Goal: Task Accomplishment & Management: Manage account settings

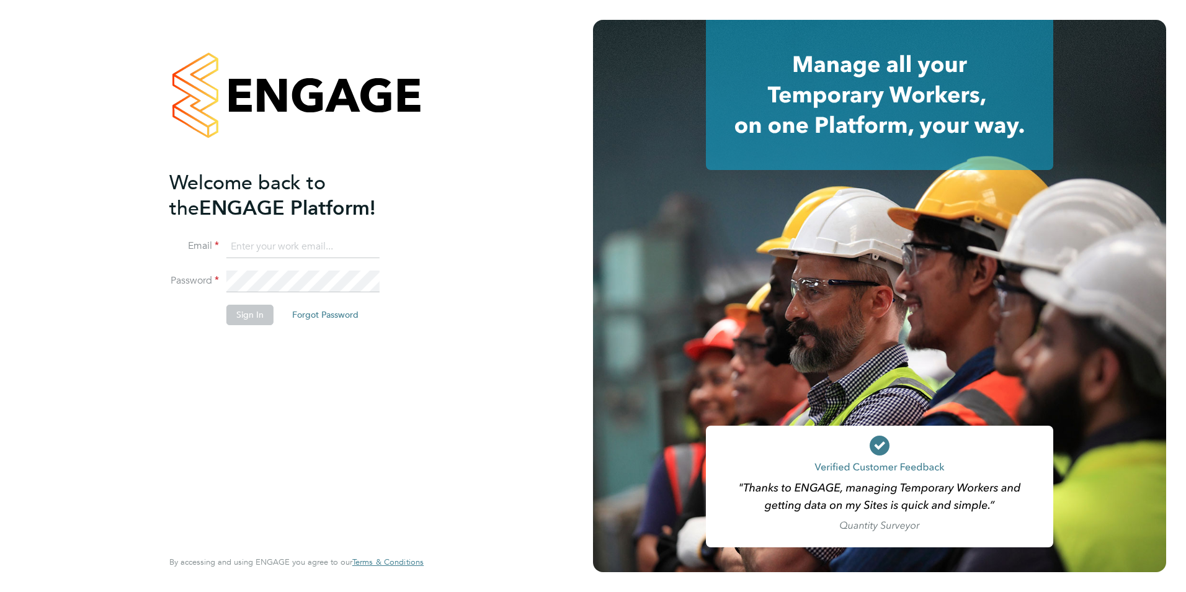
click at [316, 239] on input at bounding box center [302, 247] width 153 height 22
type input "naomi.conn@prsjobs.com"
click at [248, 309] on button "Sign In" at bounding box center [249, 315] width 47 height 20
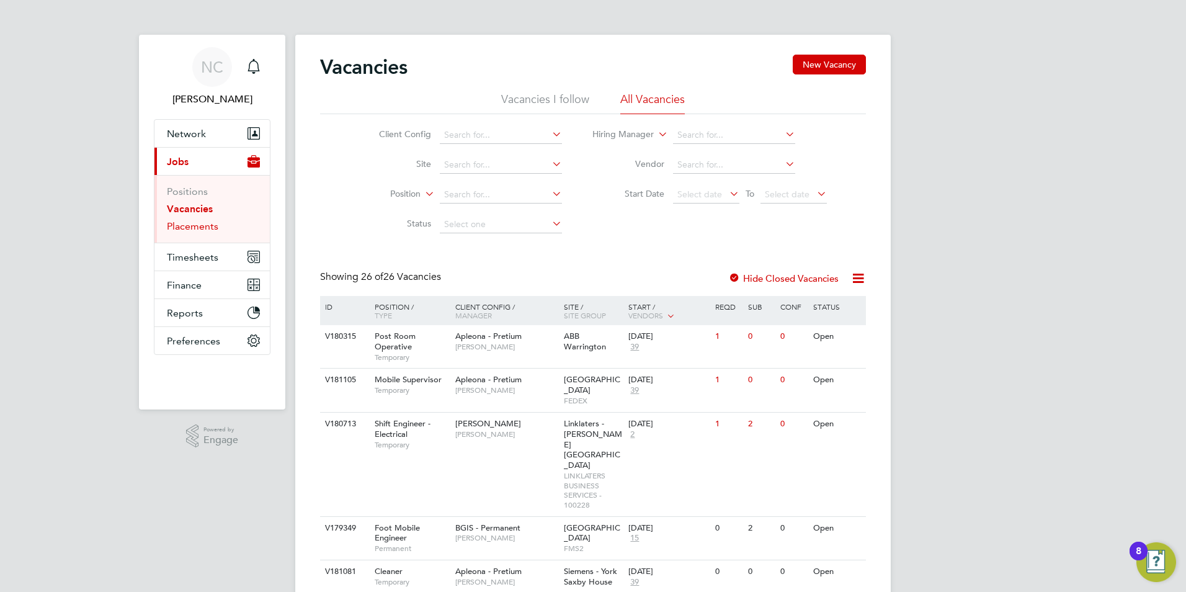
click at [202, 228] on link "Placements" at bounding box center [192, 226] width 51 height 12
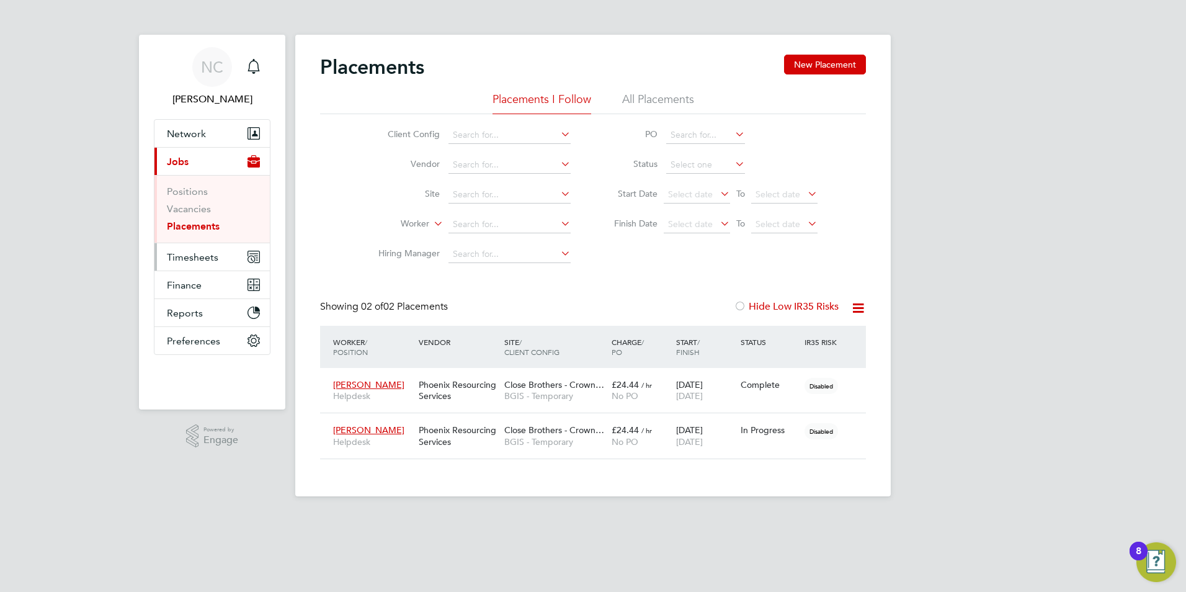
scroll to position [36, 108]
click at [378, 427] on span "[PERSON_NAME]" at bounding box center [368, 429] width 71 height 11
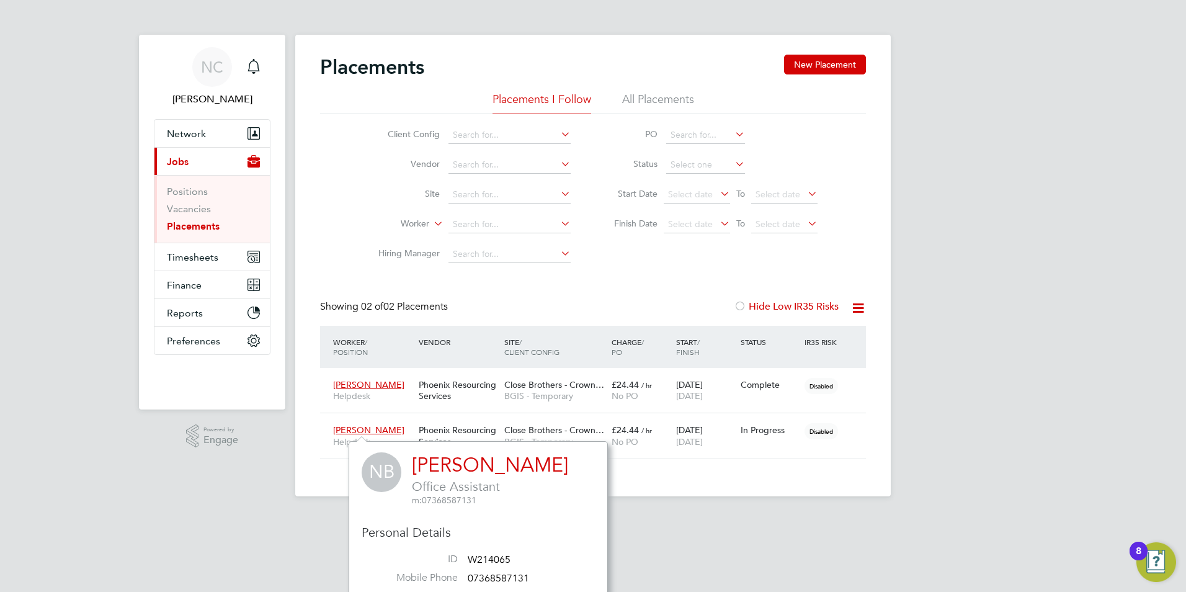
click at [792, 470] on div "Placements New Placement Placements I Follow All Placements Client Config Vendo…" at bounding box center [592, 265] width 595 height 461
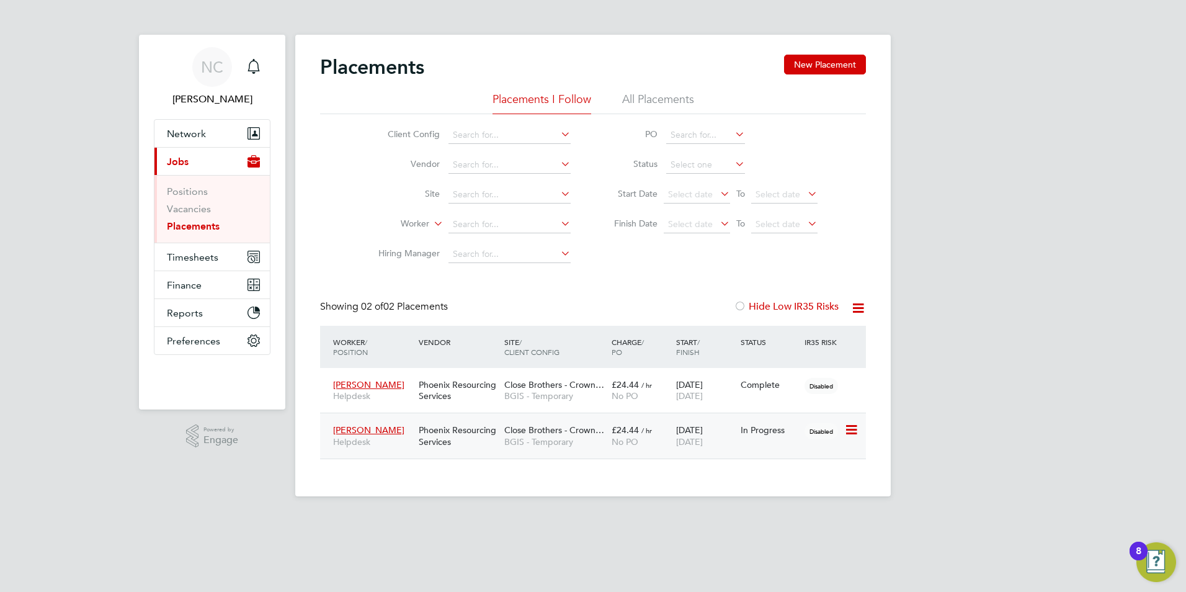
click at [373, 426] on span "[PERSON_NAME]" at bounding box center [368, 429] width 71 height 11
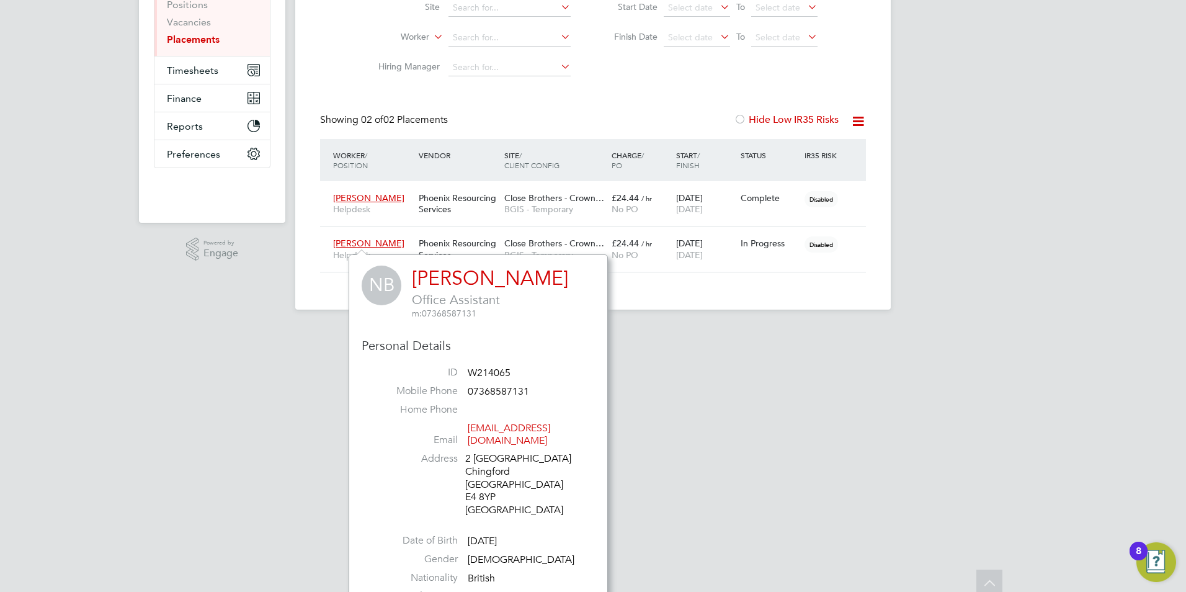
scroll to position [202, 0]
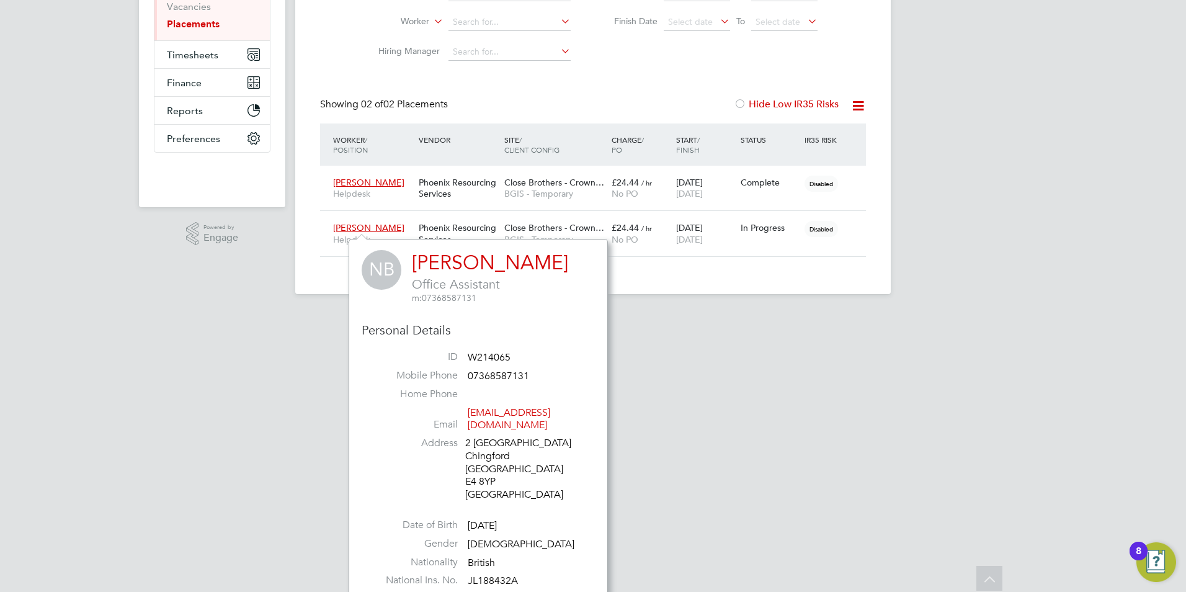
click at [317, 303] on app-footer at bounding box center [592, 304] width 595 height 20
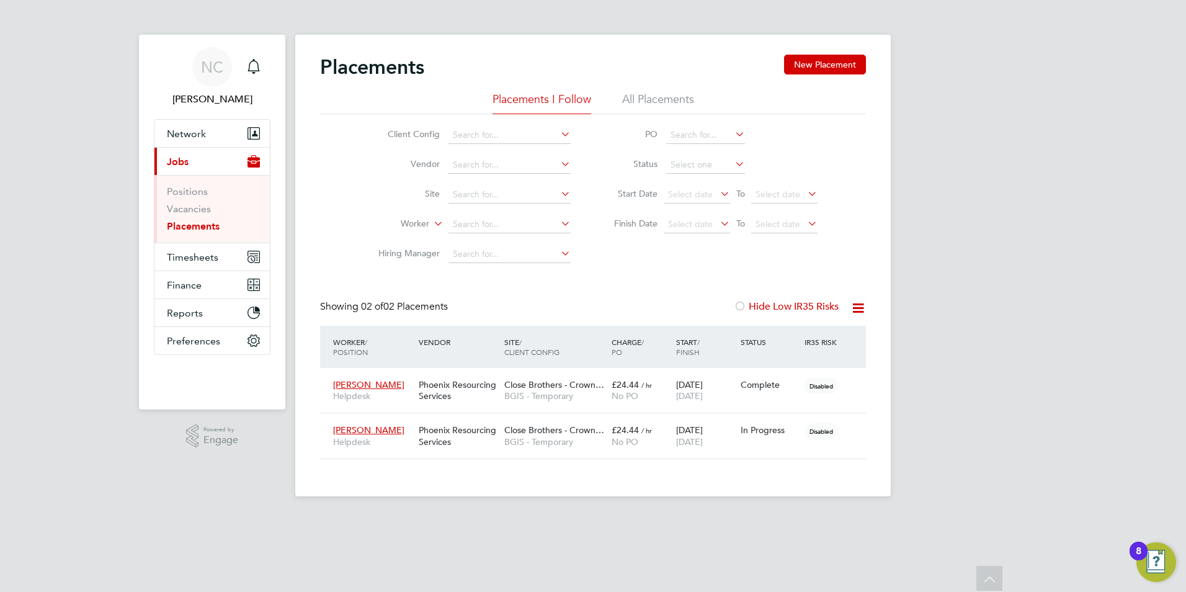
scroll to position [0, 0]
click at [345, 432] on span "[PERSON_NAME]" at bounding box center [368, 429] width 71 height 11
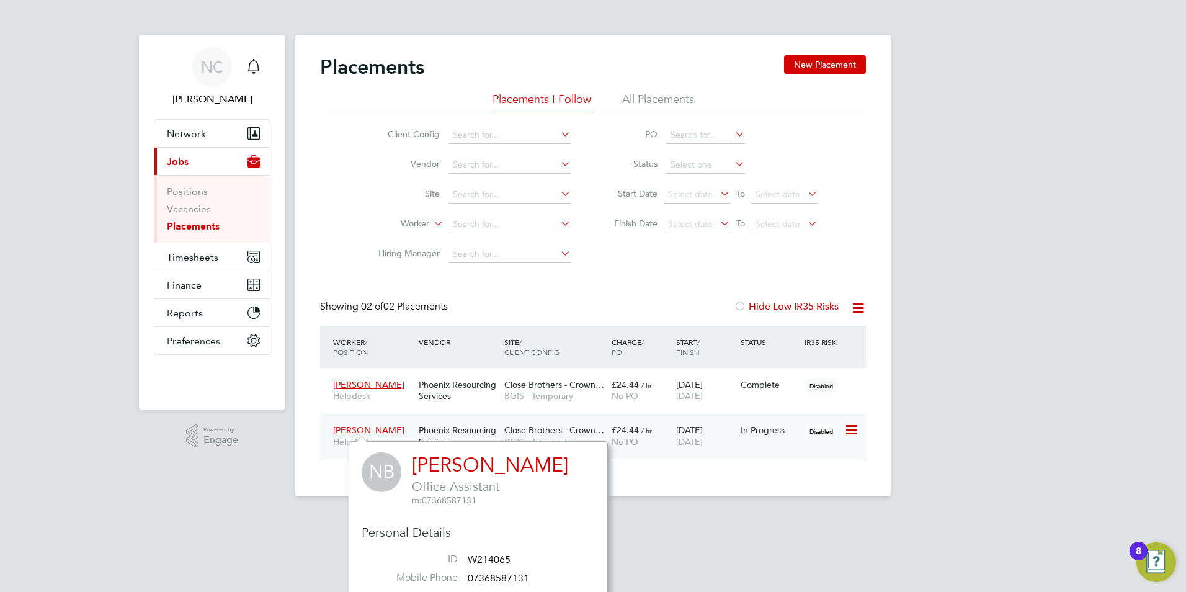
click at [856, 427] on icon at bounding box center [850, 429] width 12 height 15
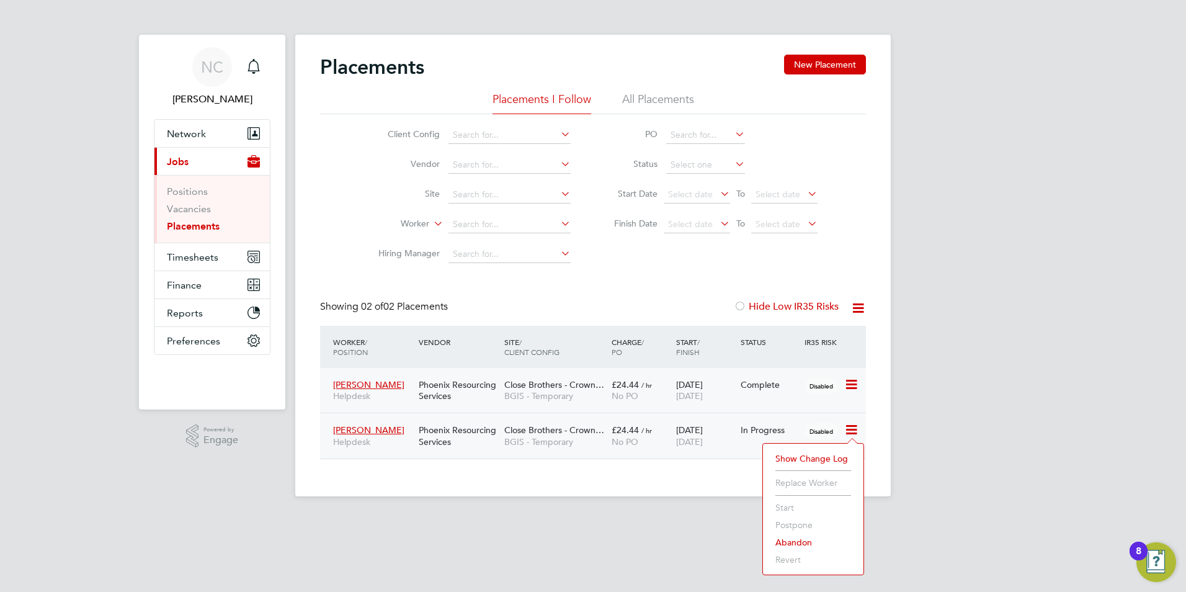
click at [843, 378] on div "Disabled" at bounding box center [822, 385] width 43 height 24
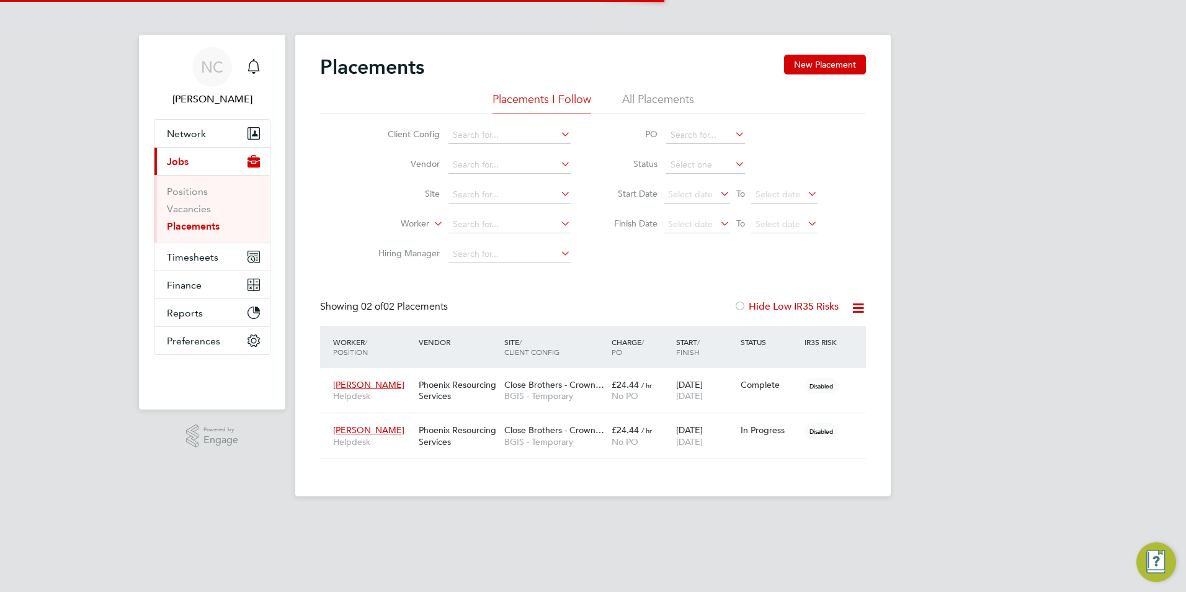
scroll to position [36, 108]
click at [356, 429] on span "[PERSON_NAME]" at bounding box center [368, 429] width 71 height 11
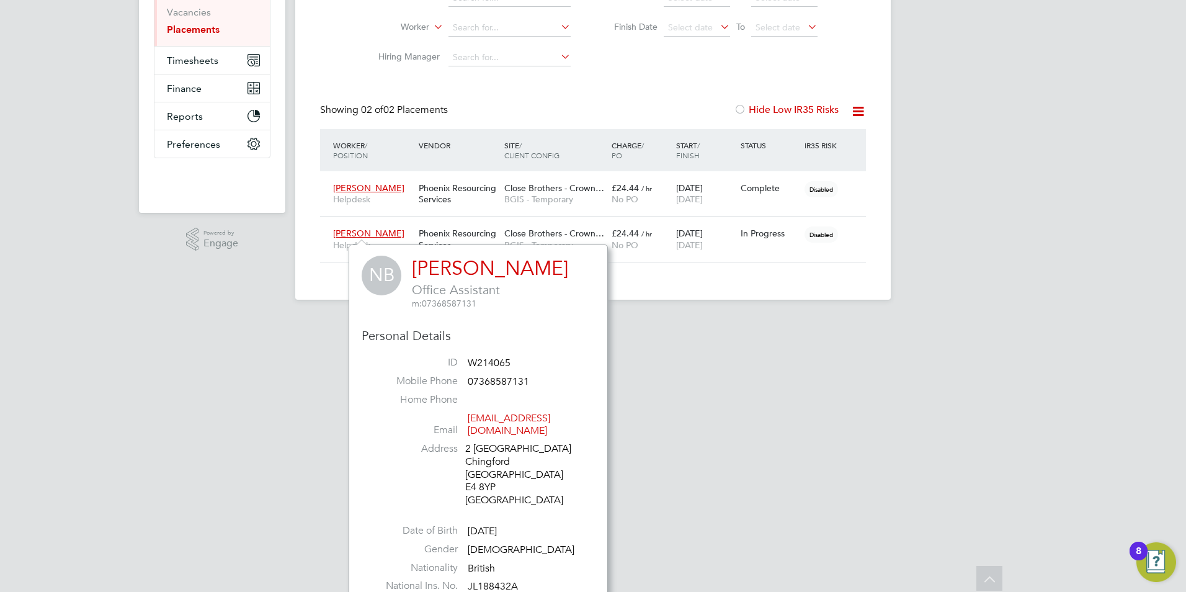
scroll to position [202, 0]
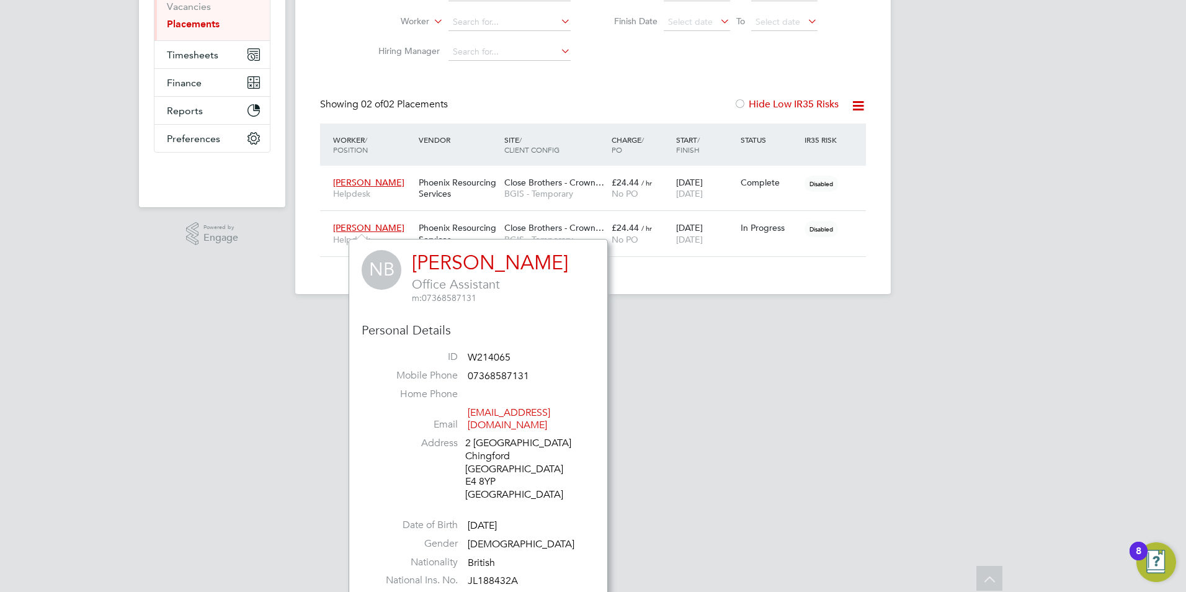
click at [838, 314] on html "NC Naomi Conn Notifications Applications: Network Team Members Businesses Sites…" at bounding box center [593, 56] width 1186 height 516
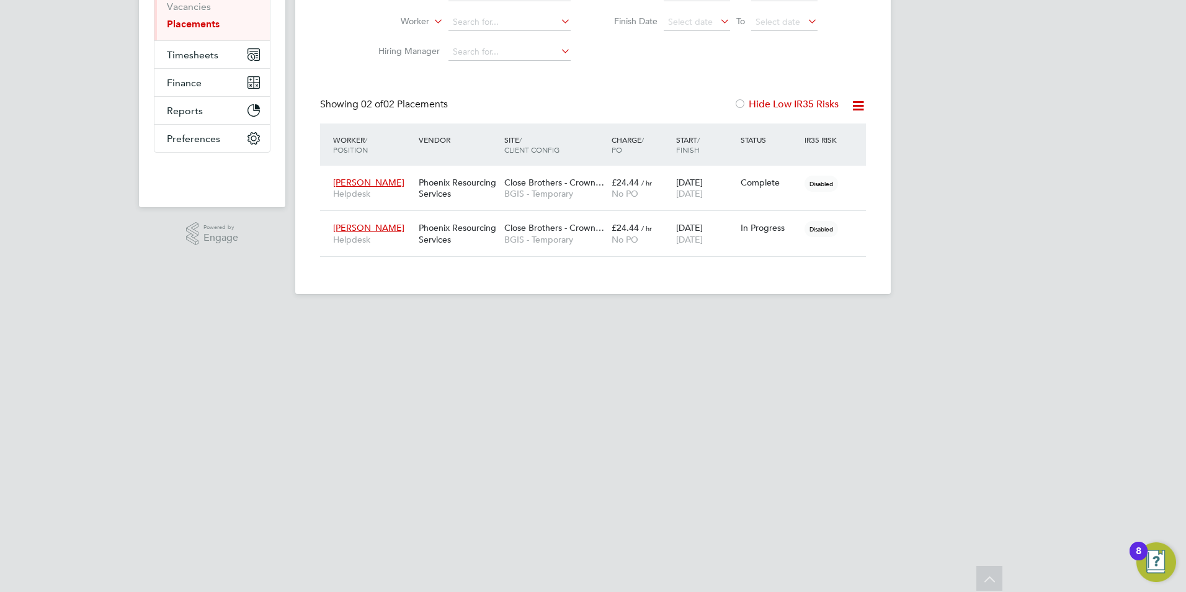
scroll to position [0, 0]
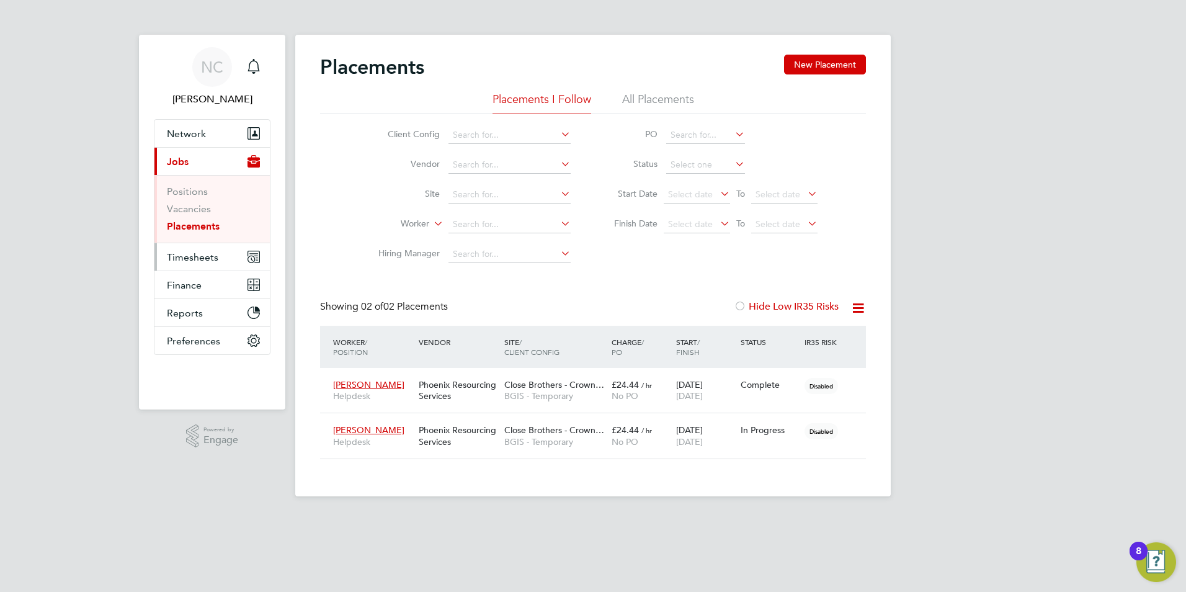
click at [185, 257] on span "Timesheets" at bounding box center [192, 257] width 51 height 12
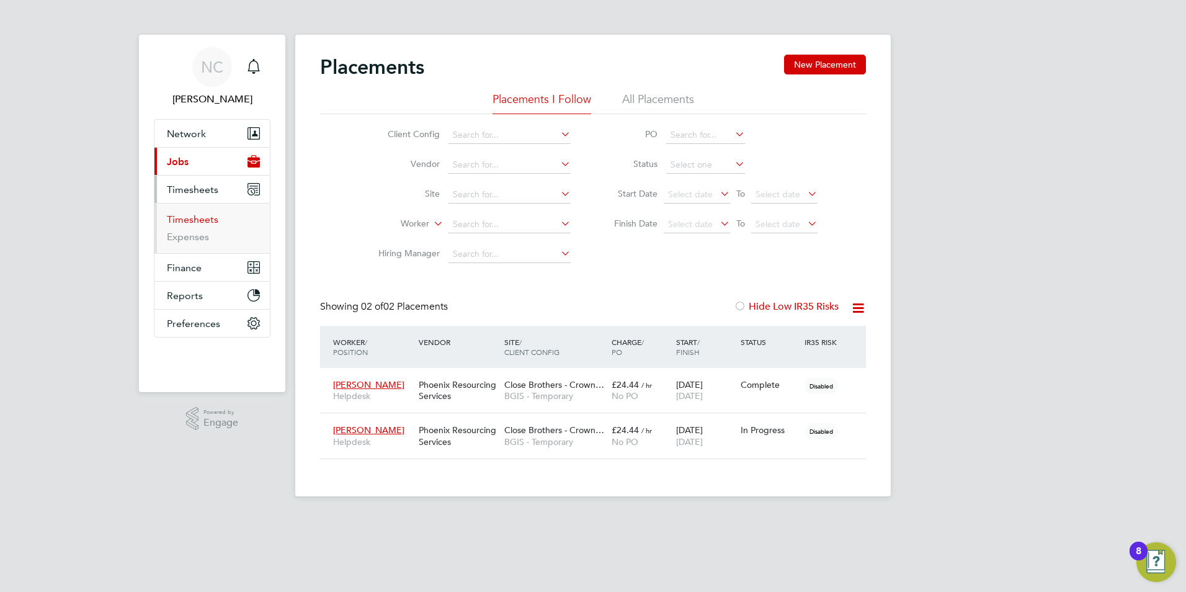
click at [190, 217] on link "Timesheets" at bounding box center [192, 219] width 51 height 12
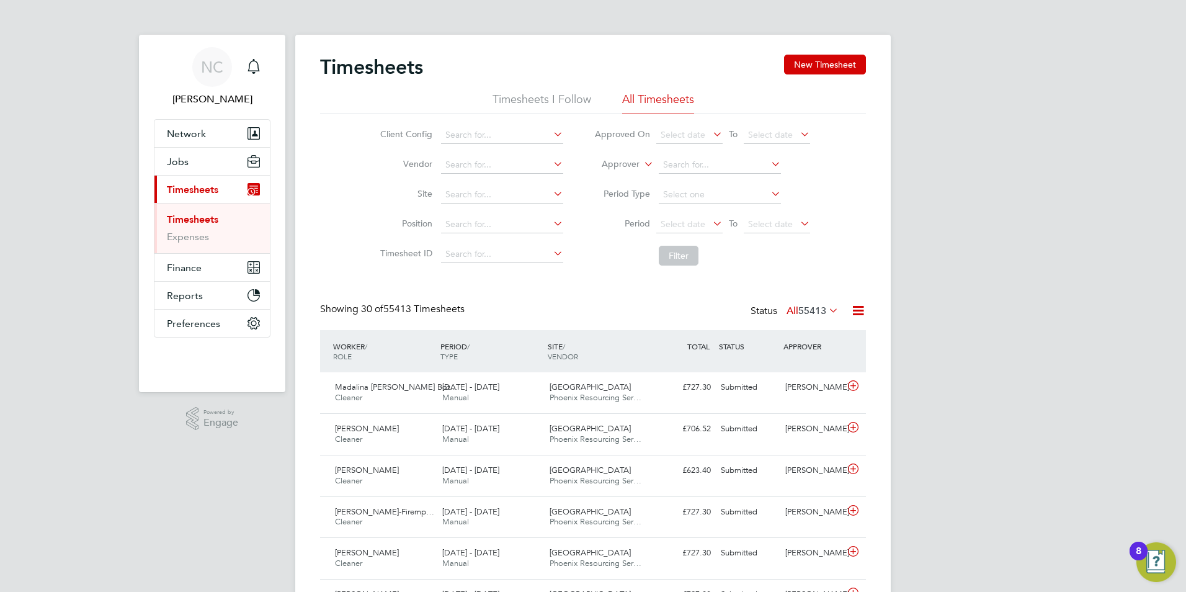
click at [656, 162] on li "Approver" at bounding box center [702, 165] width 247 height 30
click at [641, 163] on icon at bounding box center [641, 160] width 0 height 11
click at [607, 174] on li "Worker" at bounding box center [608, 179] width 61 height 16
click at [687, 164] on input at bounding box center [720, 164] width 122 height 17
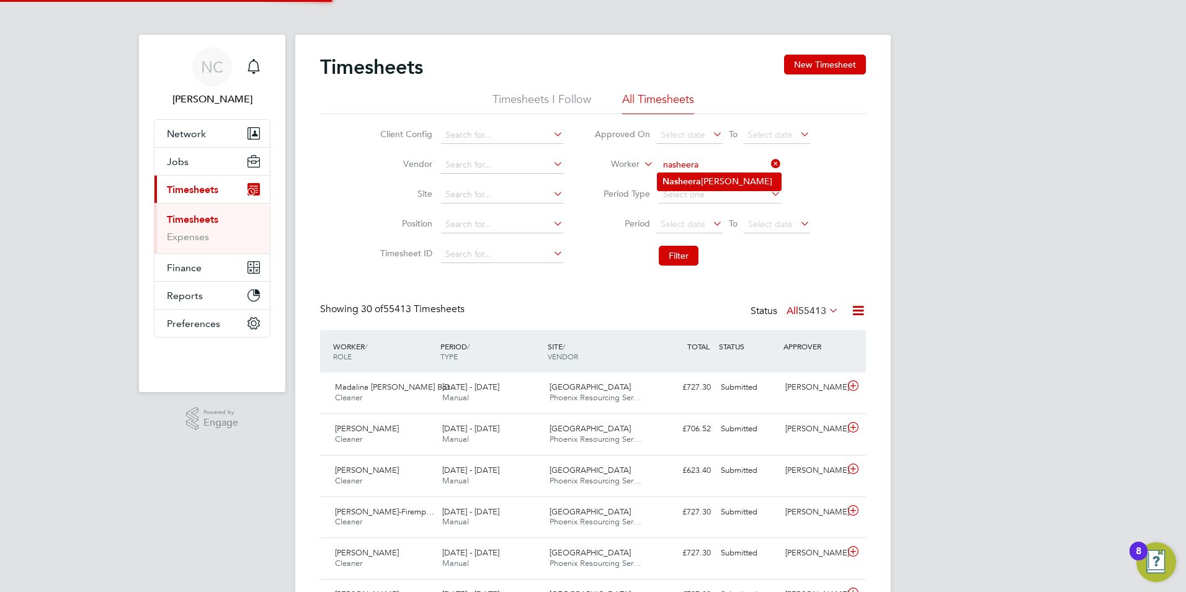
click at [696, 173] on li "Nasheera Bowes" at bounding box center [718, 181] width 123 height 17
type input "[PERSON_NAME]"
click at [693, 255] on button "Filter" at bounding box center [679, 256] width 40 height 20
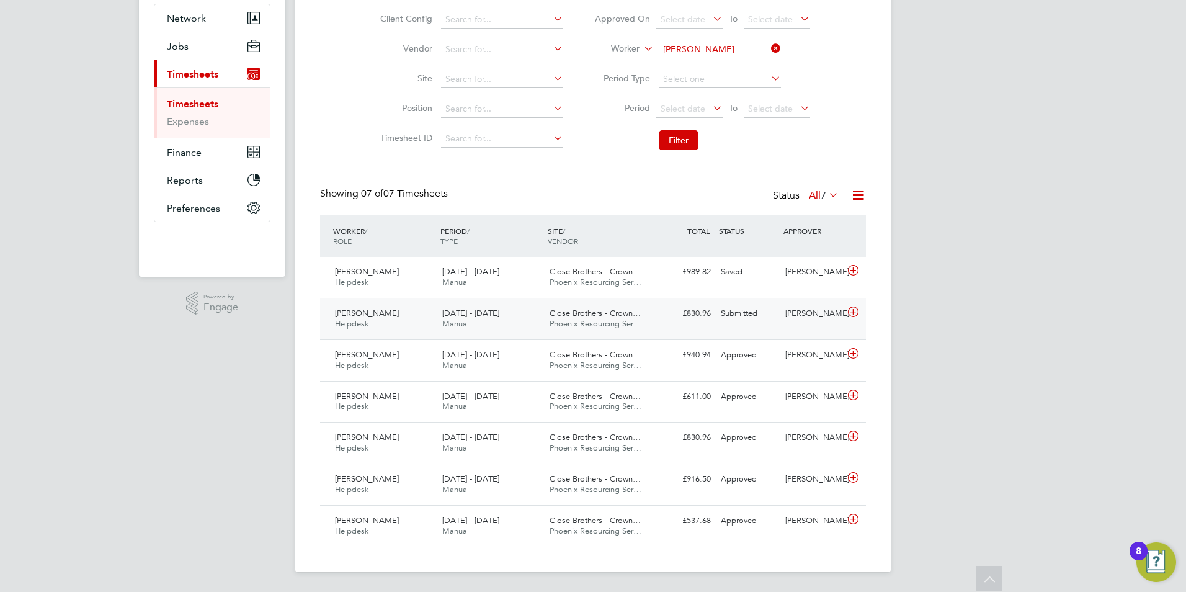
click at [631, 318] on span "Phoenix Resourcing Ser…" at bounding box center [595, 323] width 92 height 11
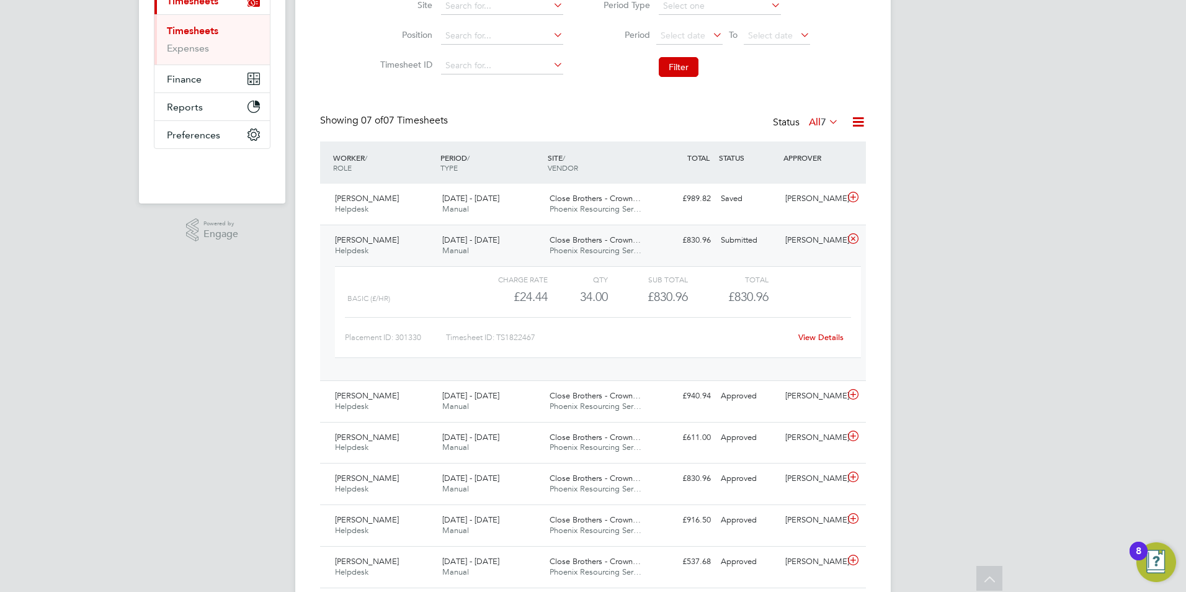
click at [828, 342] on link "View Details" at bounding box center [820, 337] width 45 height 11
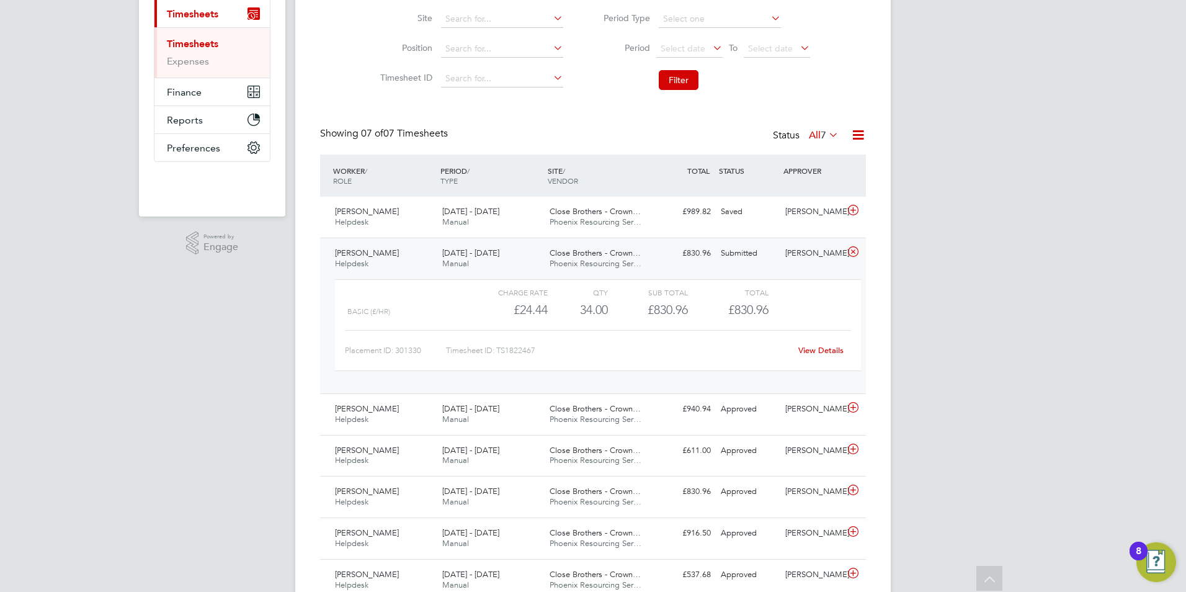
click at [1035, 280] on div "NC [PERSON_NAME] Notifications Applications: Network Team Members Businesses Si…" at bounding box center [593, 234] width 1186 height 821
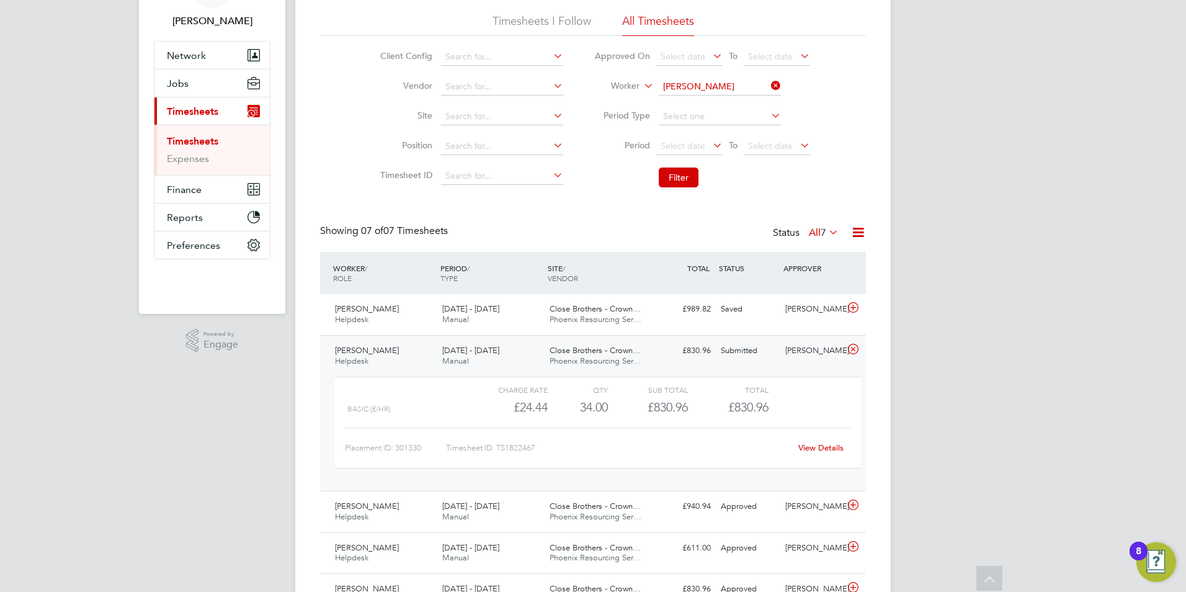
scroll to position [0, 0]
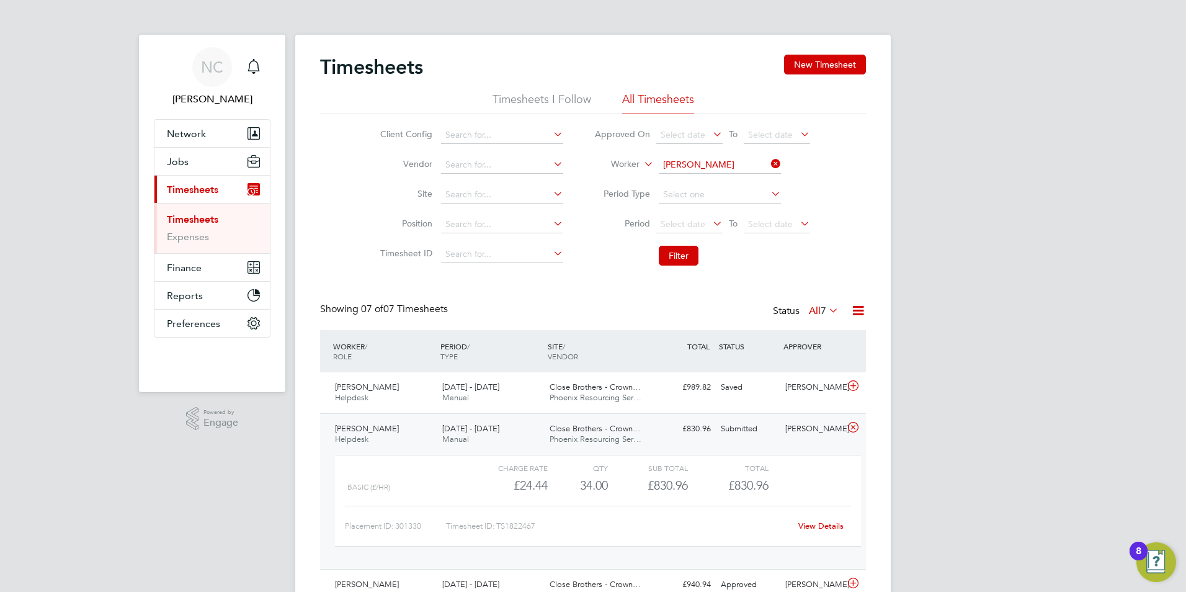
click at [768, 164] on icon at bounding box center [768, 163] width 0 height 17
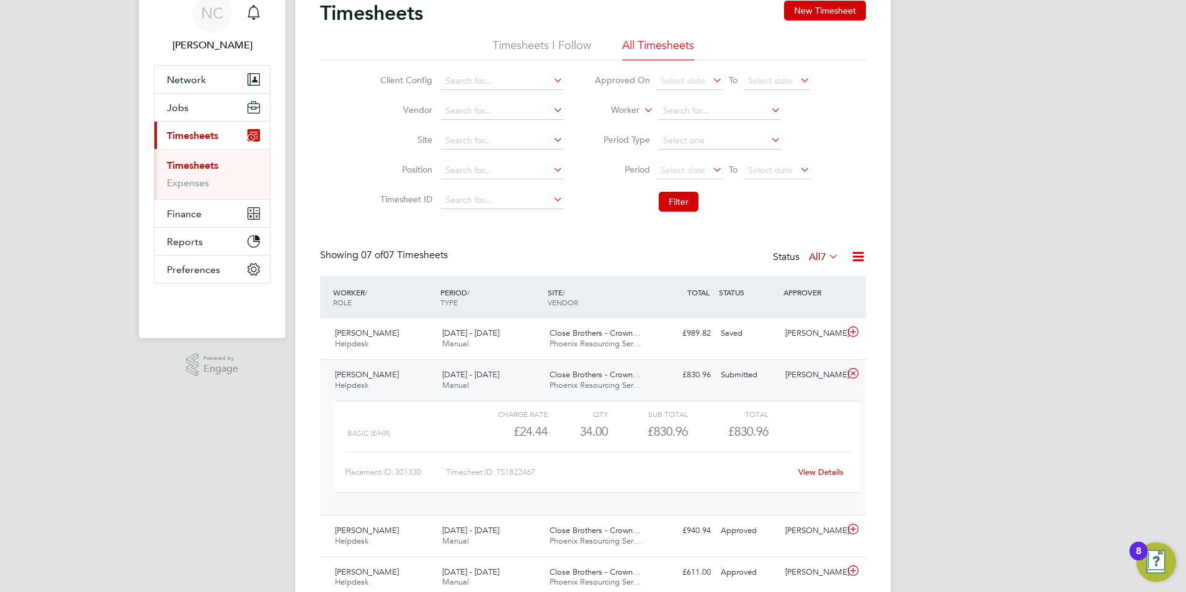
scroll to position [248, 0]
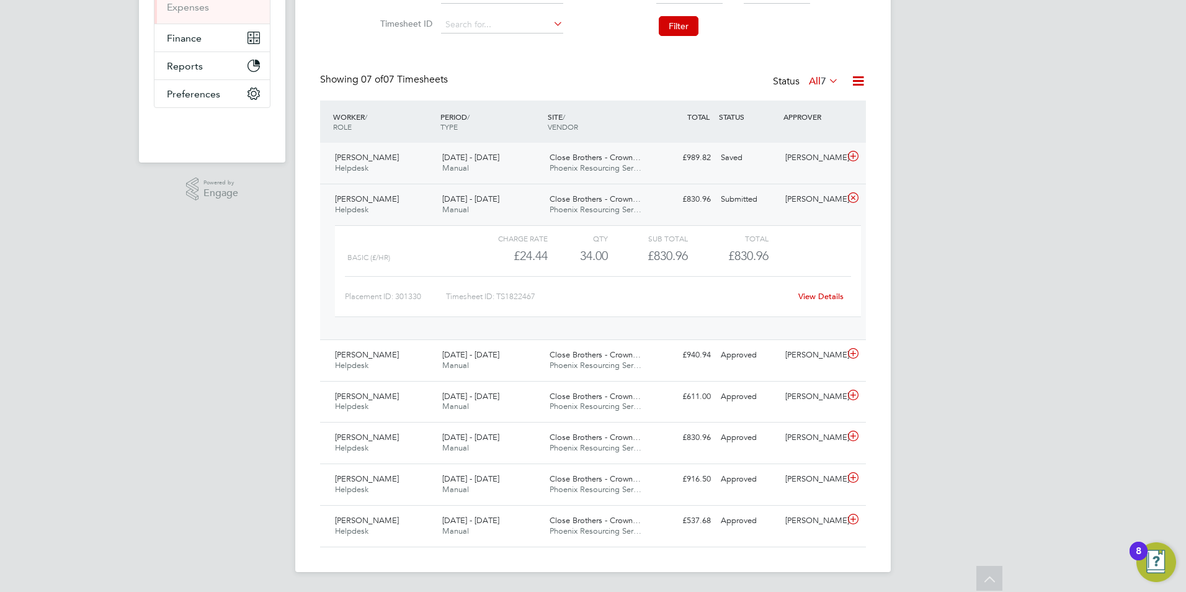
click at [372, 152] on span "[PERSON_NAME]" at bounding box center [367, 157] width 64 height 11
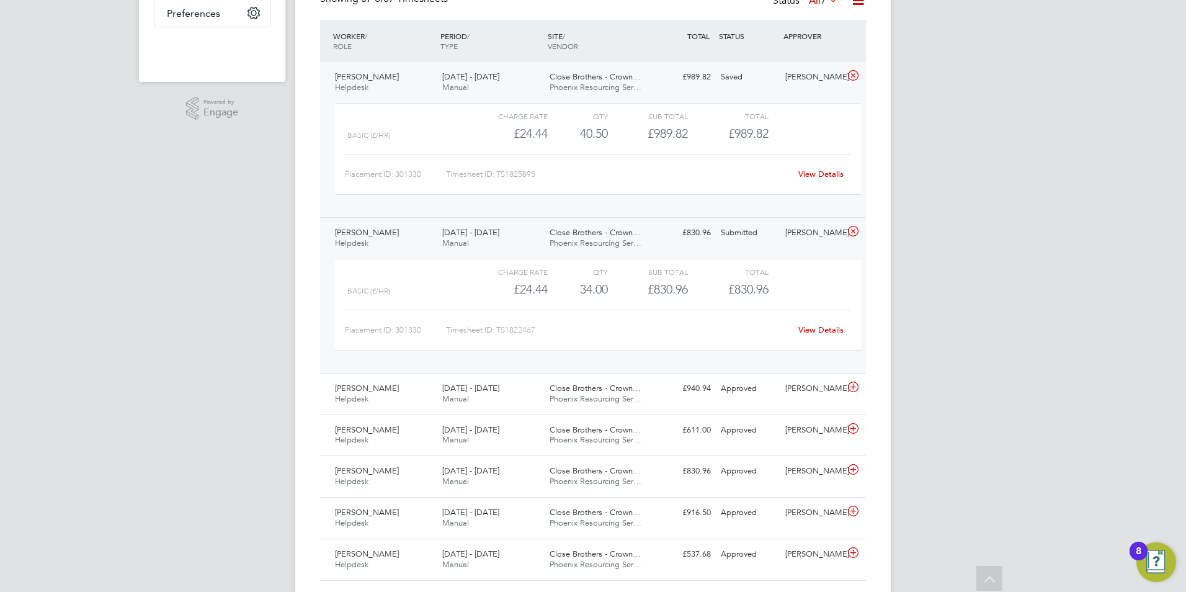
scroll to position [417, 0]
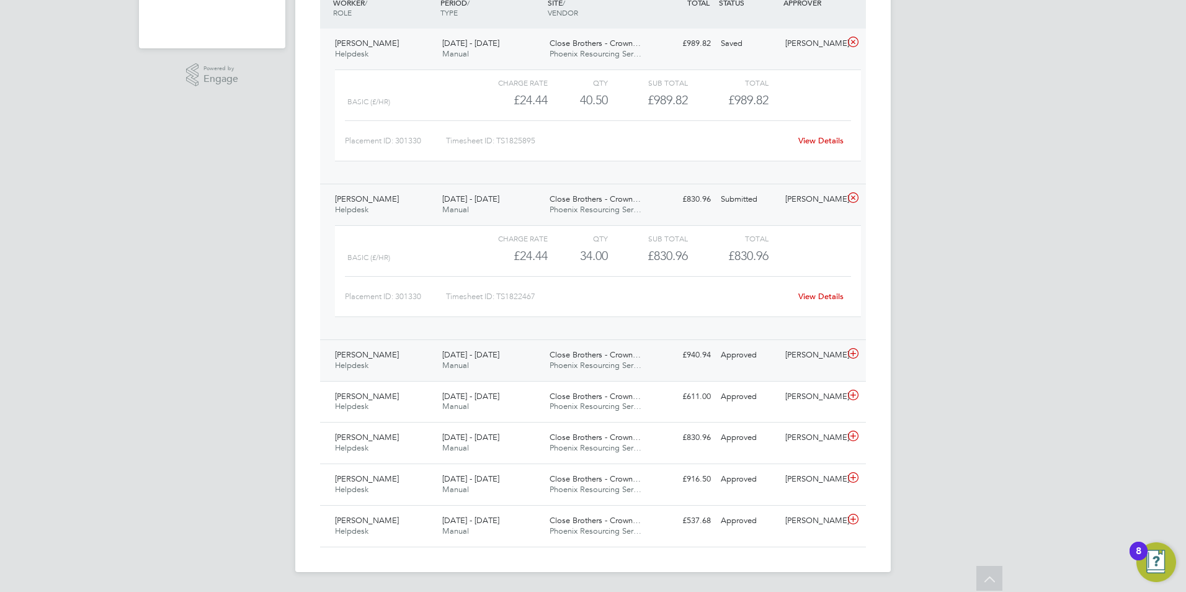
click at [341, 349] on span "[PERSON_NAME]" at bounding box center [367, 354] width 64 height 11
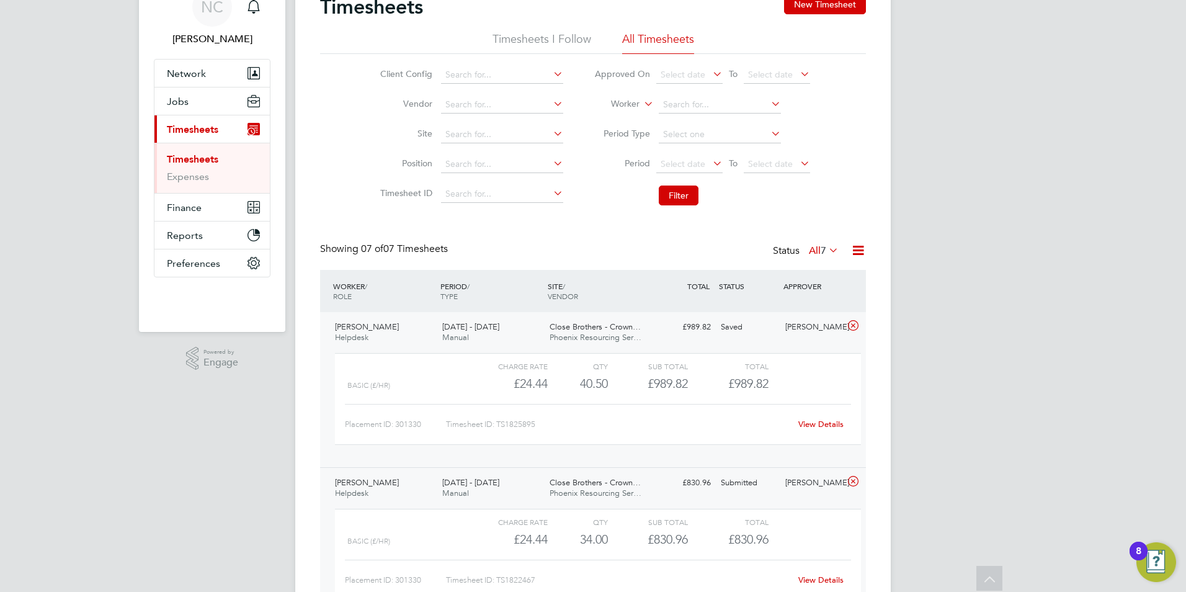
scroll to position [0, 0]
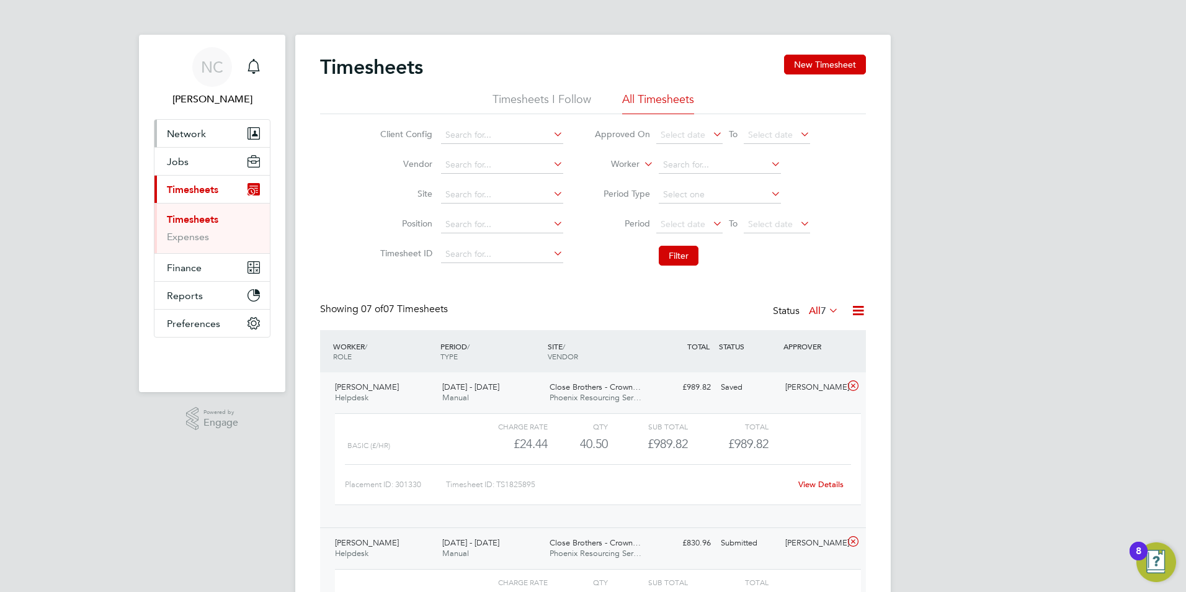
click at [181, 134] on span "Network" at bounding box center [186, 134] width 39 height 12
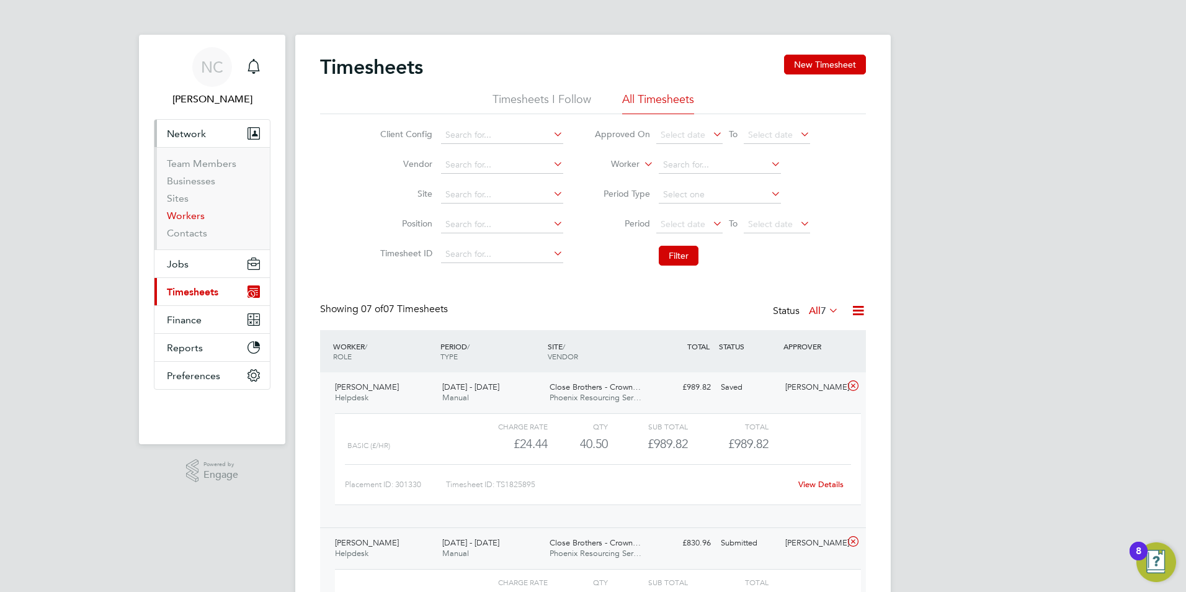
click at [185, 218] on link "Workers" at bounding box center [186, 216] width 38 height 12
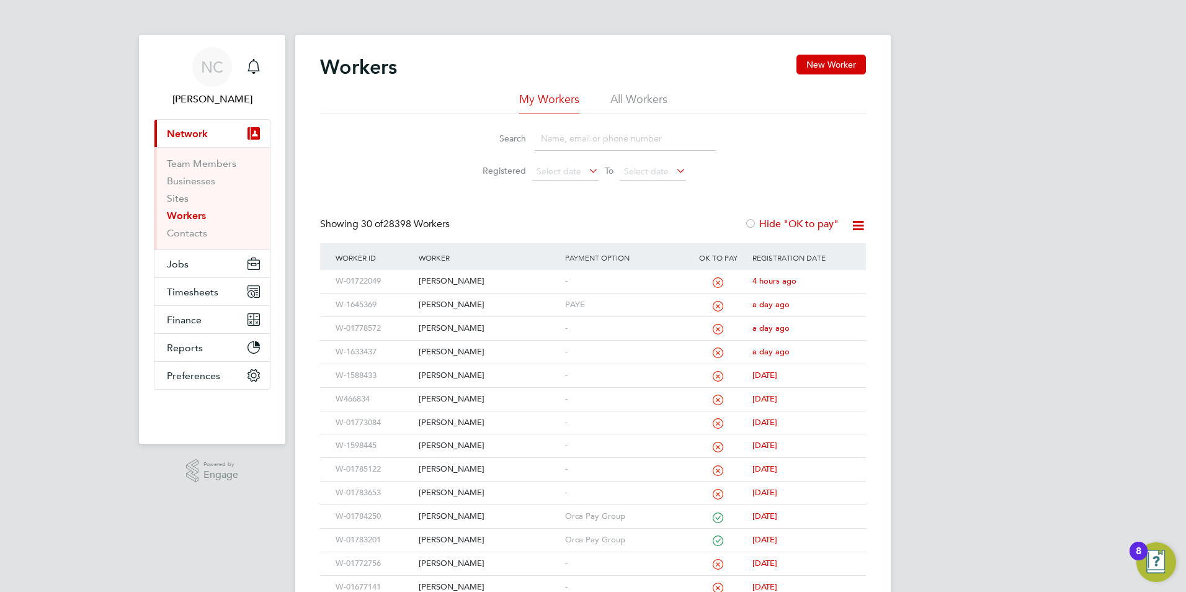
click at [561, 143] on input at bounding box center [625, 139] width 181 height 24
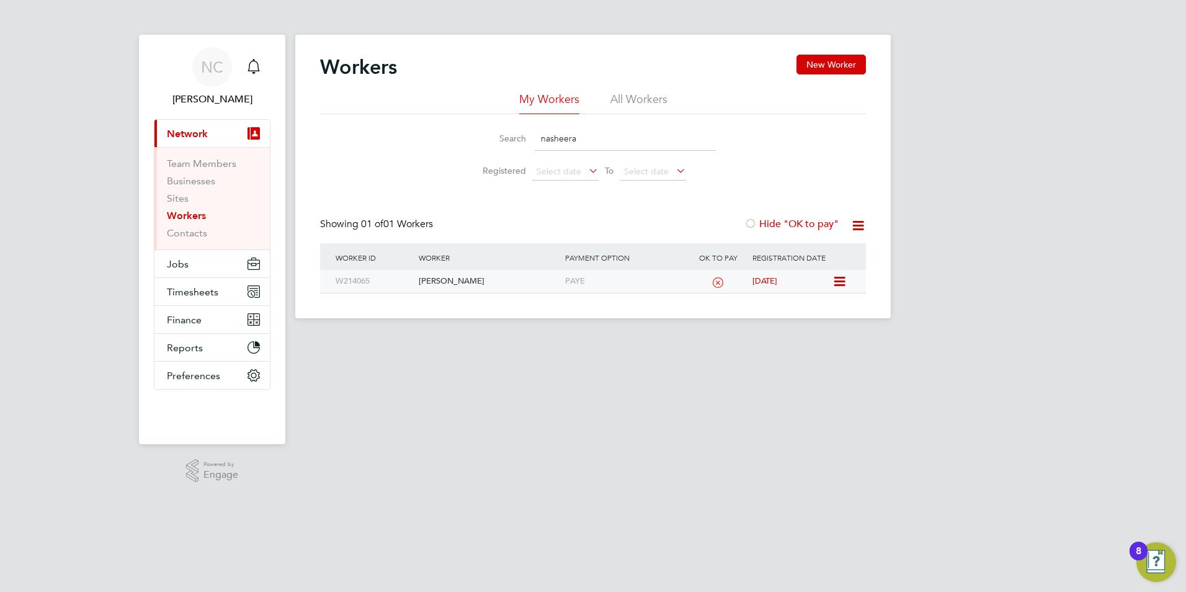
type input "nasheera"
click at [439, 280] on div "[PERSON_NAME]" at bounding box center [489, 281] width 146 height 23
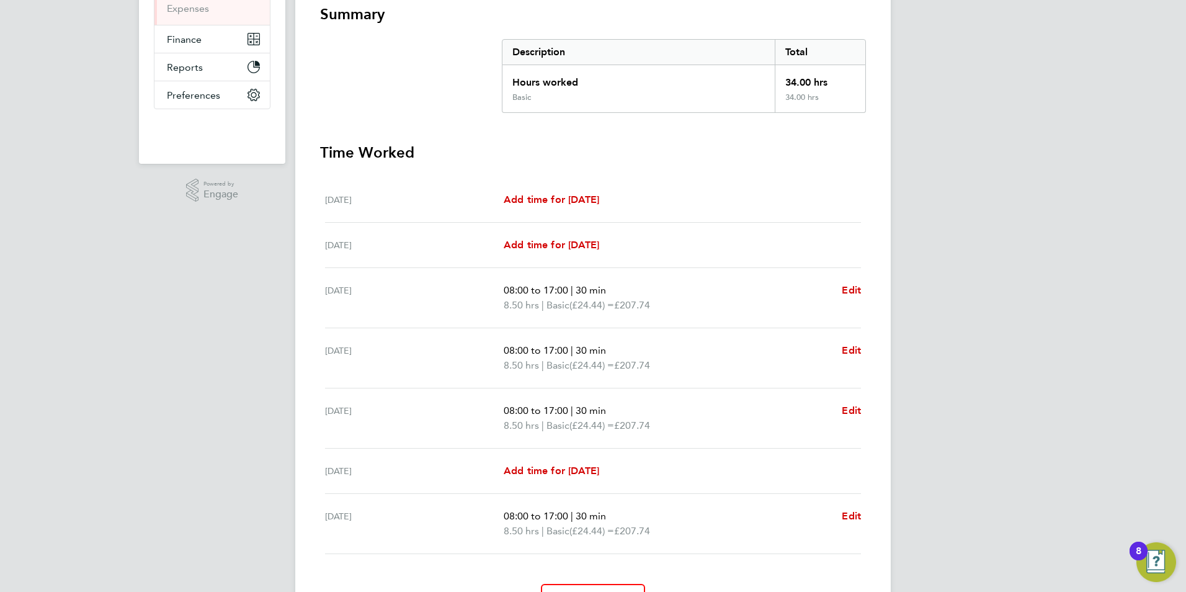
scroll to position [300, 0]
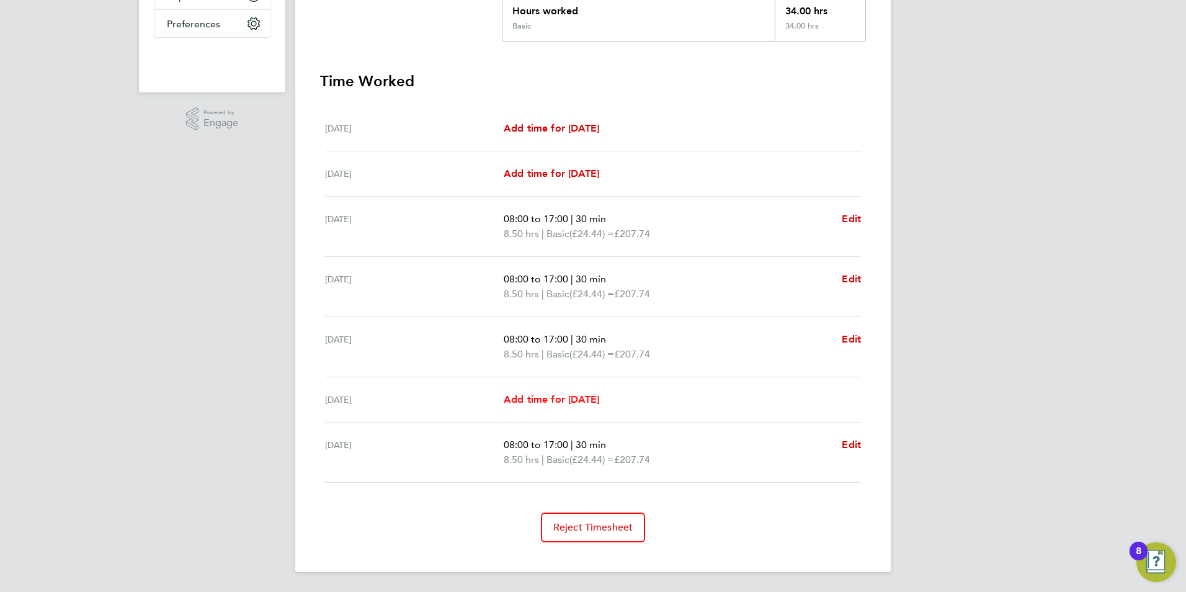
click at [599, 401] on span "Add time for Thu 18 Sep" at bounding box center [552, 399] width 96 height 12
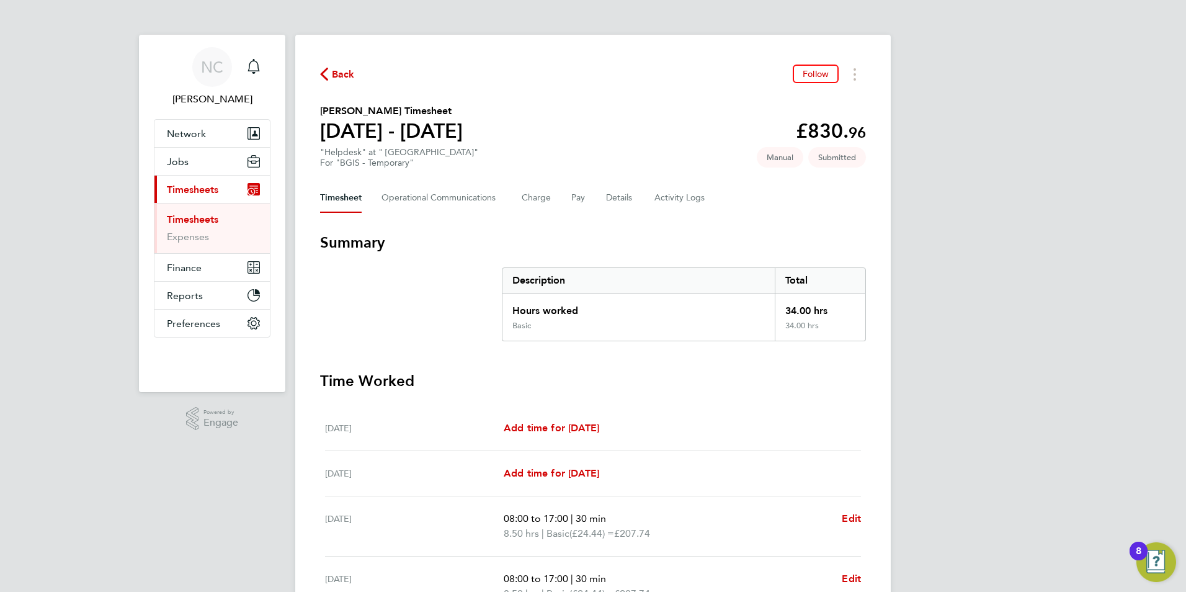
select select "60"
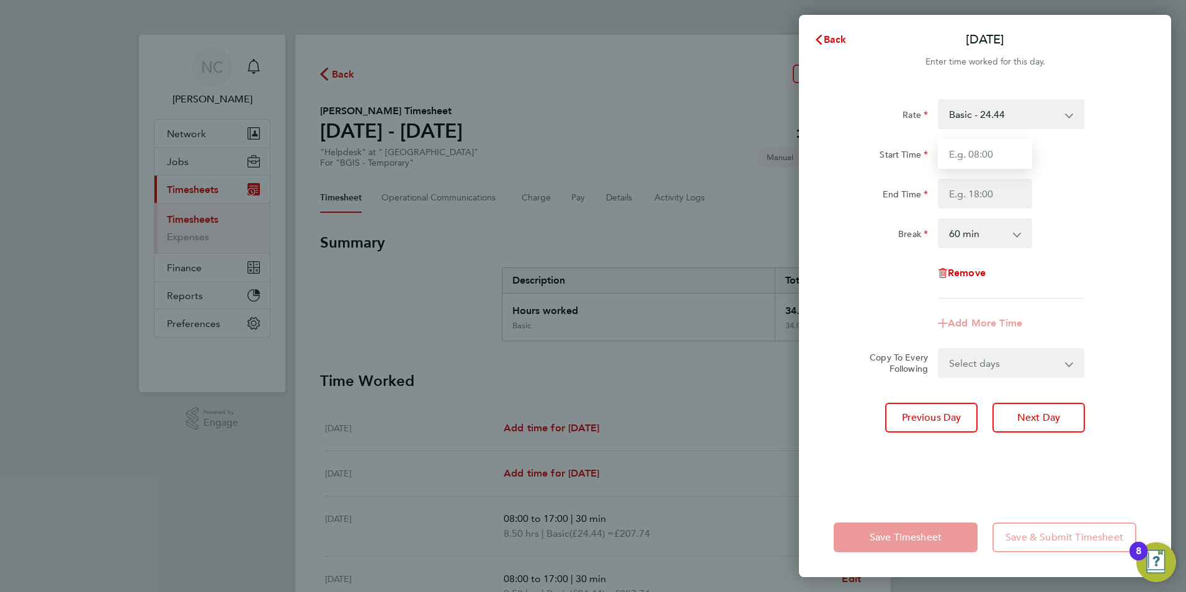
click at [979, 151] on input "Start Time" at bounding box center [985, 154] width 94 height 30
click at [977, 158] on input "Start Time" at bounding box center [985, 154] width 94 height 30
type input "-"
type input "8"
type input "08:00"
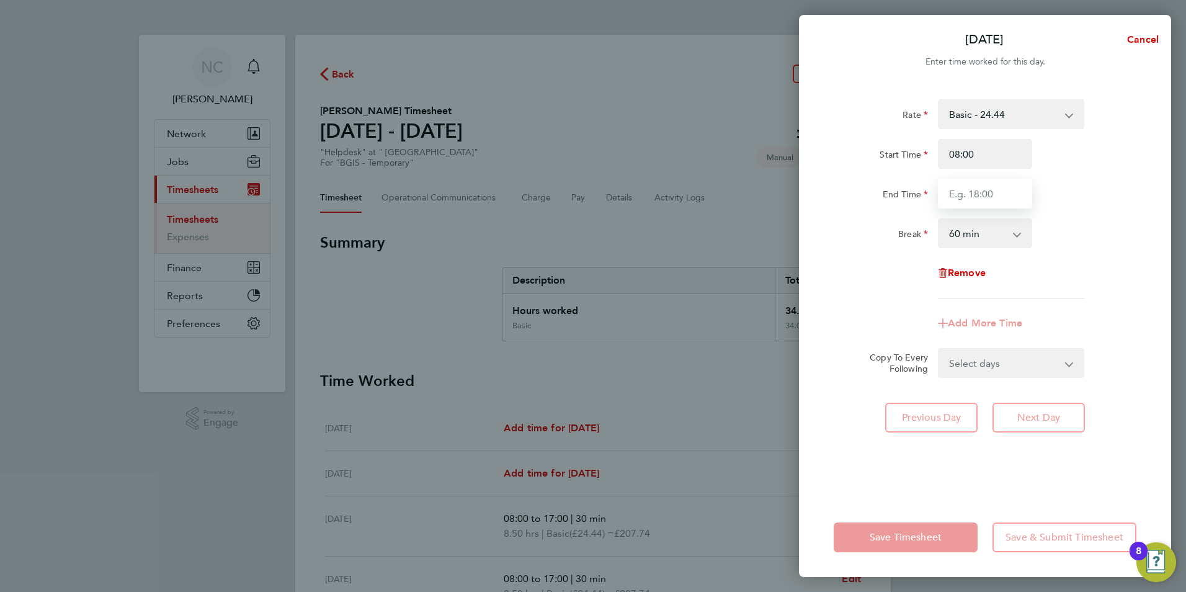
click at [965, 186] on input "End Time" at bounding box center [985, 194] width 94 height 30
type input "17:00"
click at [1012, 234] on select "0 min 15 min 30 min 45 min 60 min 75 min 90 min" at bounding box center [977, 233] width 77 height 27
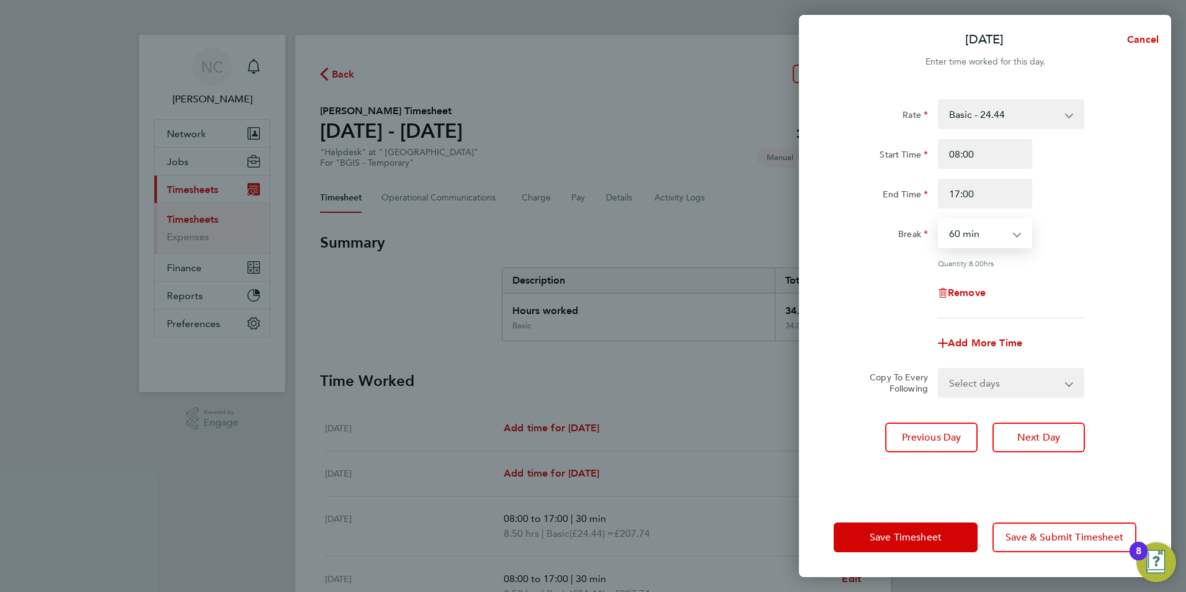
select select "30"
click at [939, 220] on select "0 min 15 min 30 min 45 min 60 min 75 min 90 min" at bounding box center [977, 233] width 77 height 27
click at [1052, 540] on span "Save & Submit Timesheet" at bounding box center [1064, 537] width 118 height 12
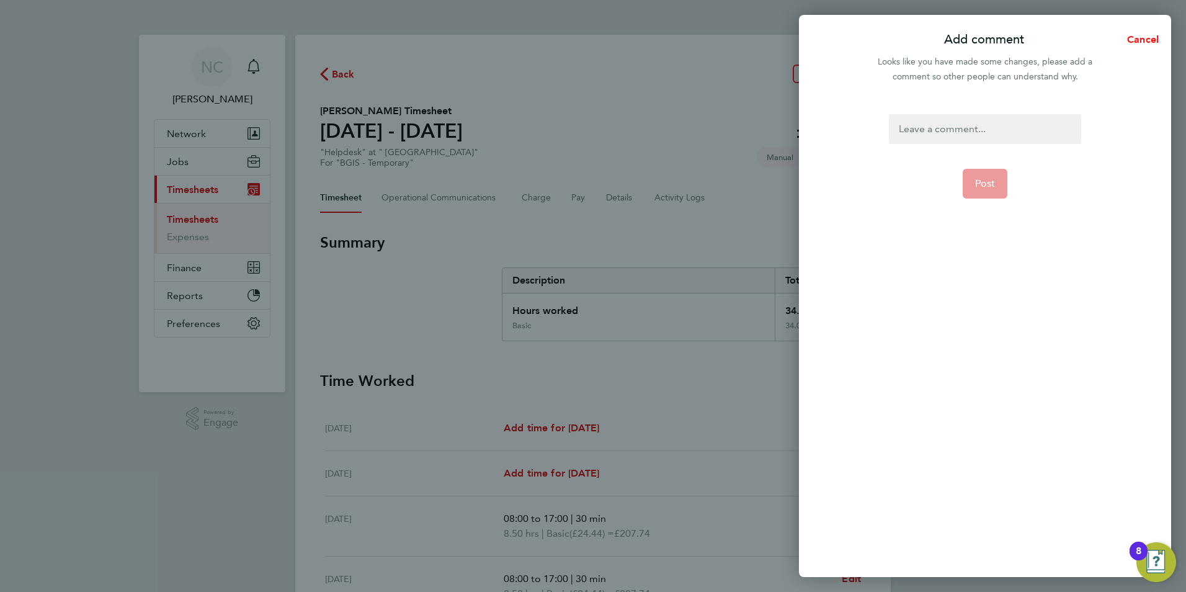
click at [1138, 38] on span "Cancel" at bounding box center [1140, 39] width 35 height 12
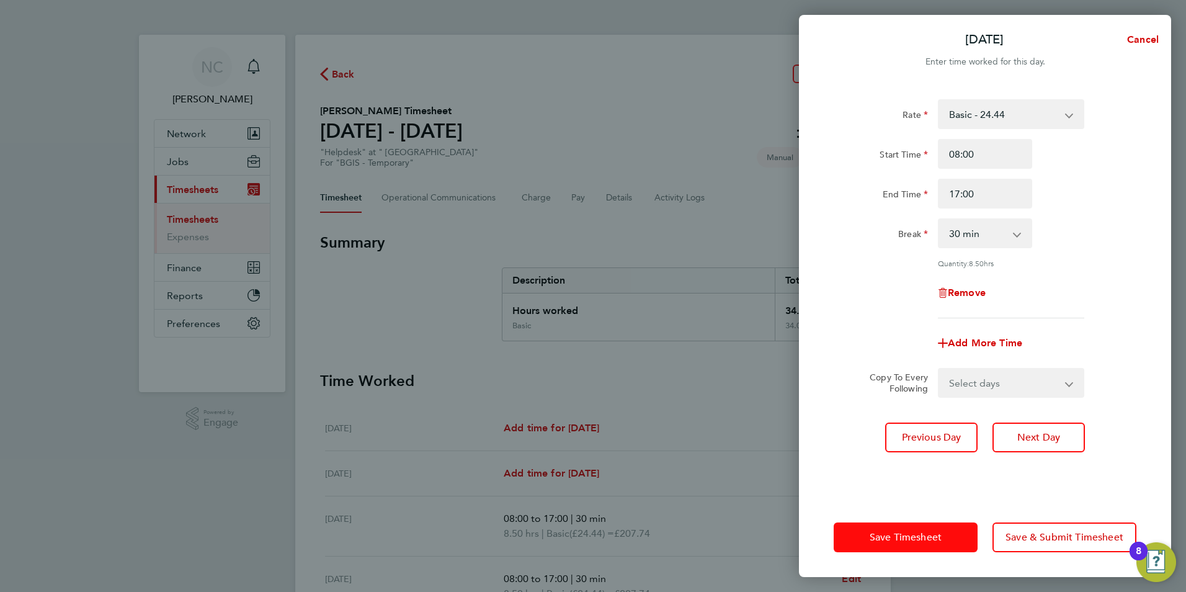
click at [953, 539] on button "Save Timesheet" at bounding box center [906, 537] width 144 height 30
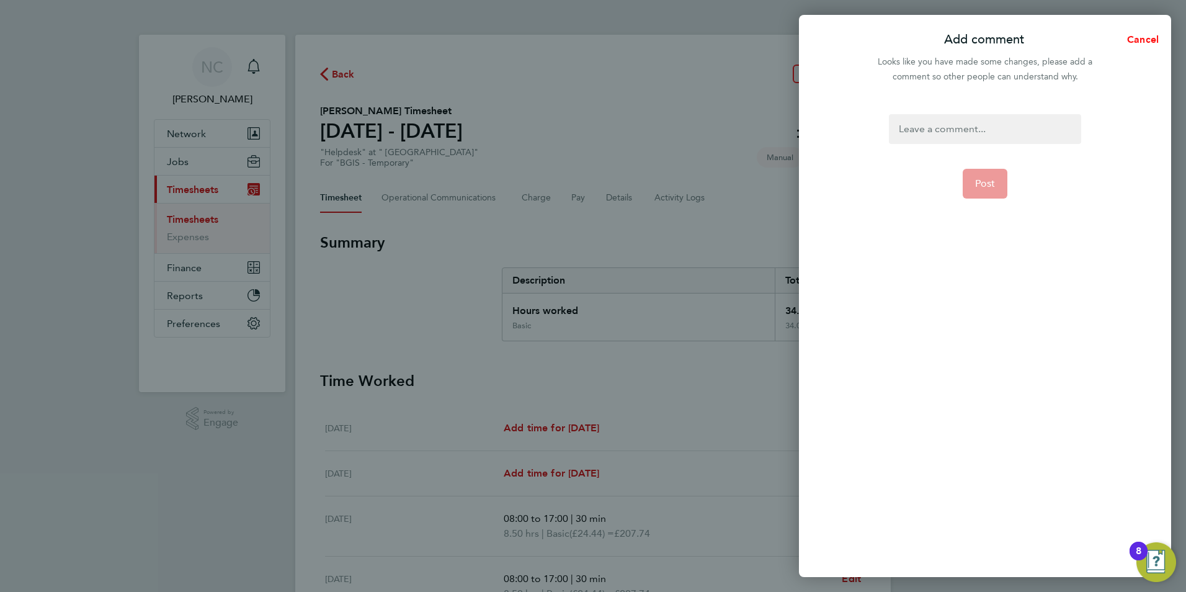
click at [1144, 42] on span "Cancel" at bounding box center [1140, 39] width 35 height 12
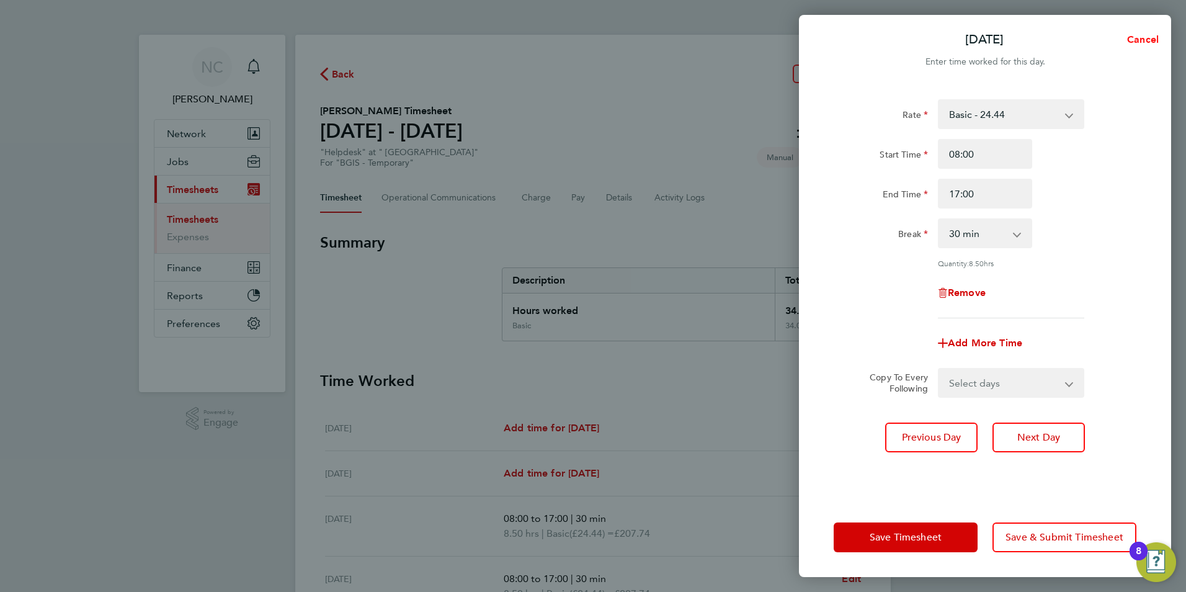
click at [1137, 34] on span "Cancel" at bounding box center [1140, 39] width 35 height 12
select select "60"
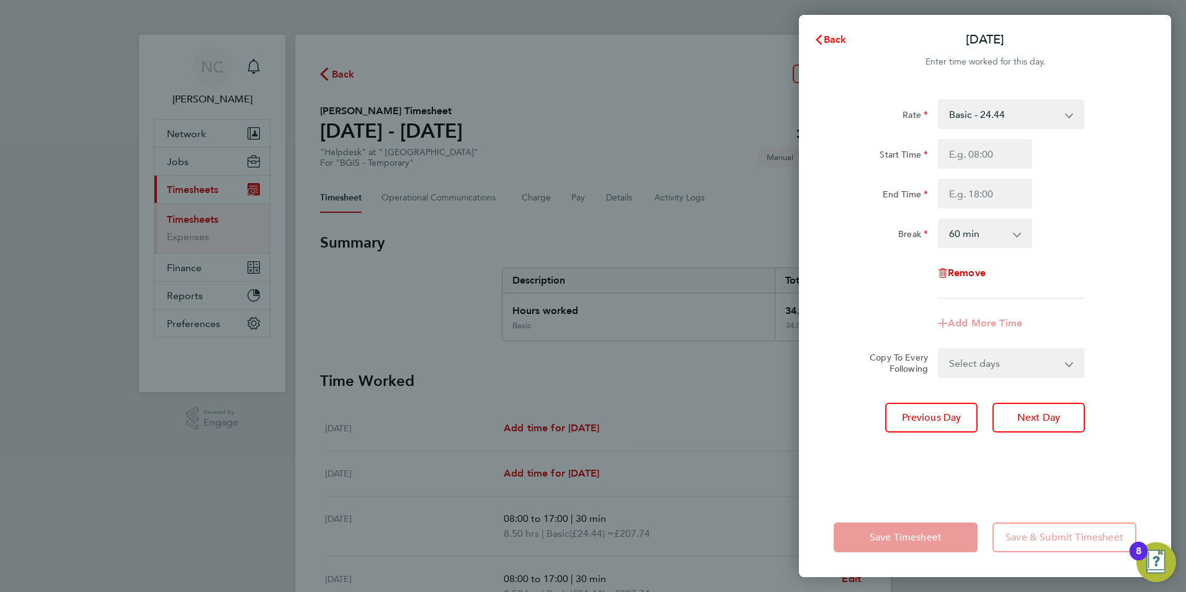
click at [825, 38] on span "Back" at bounding box center [835, 39] width 23 height 12
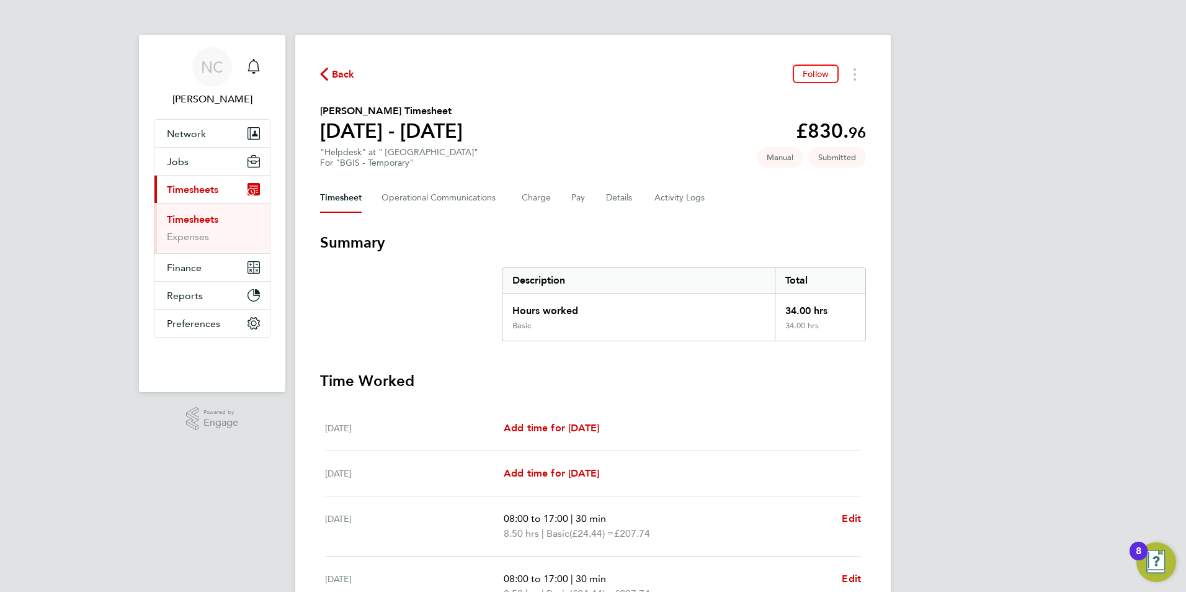
click at [339, 69] on span "Back" at bounding box center [343, 74] width 23 height 15
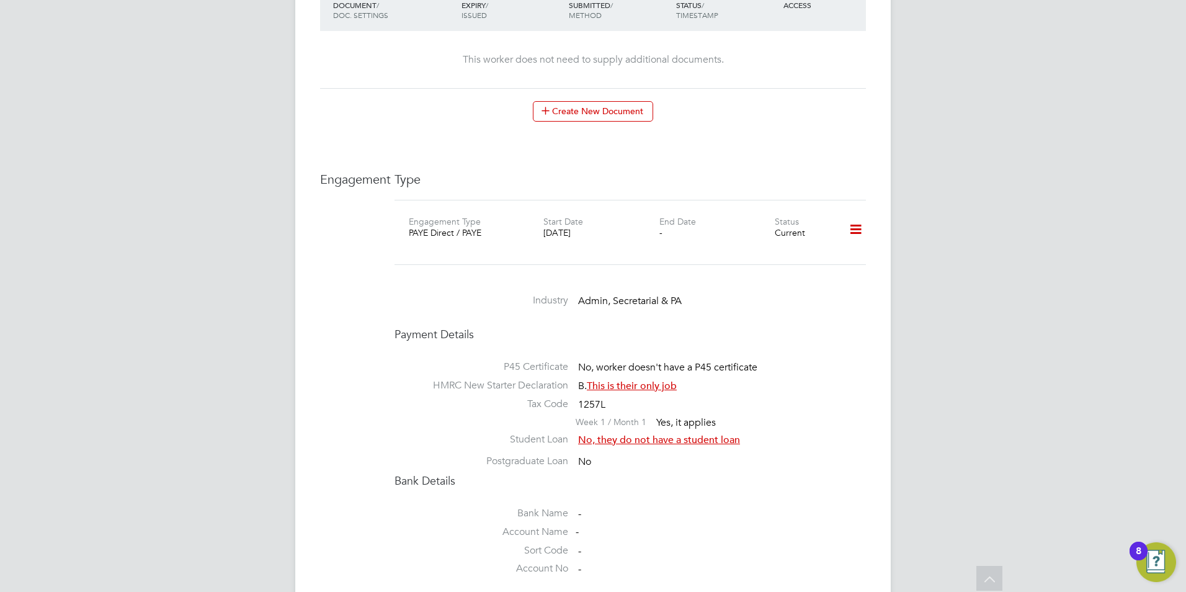
scroll to position [853, 0]
click at [853, 219] on icon at bounding box center [856, 231] width 22 height 29
click at [979, 222] on div "NC [PERSON_NAME] Notifications Applications: Current page: Network Team Members…" at bounding box center [593, 31] width 1186 height 1768
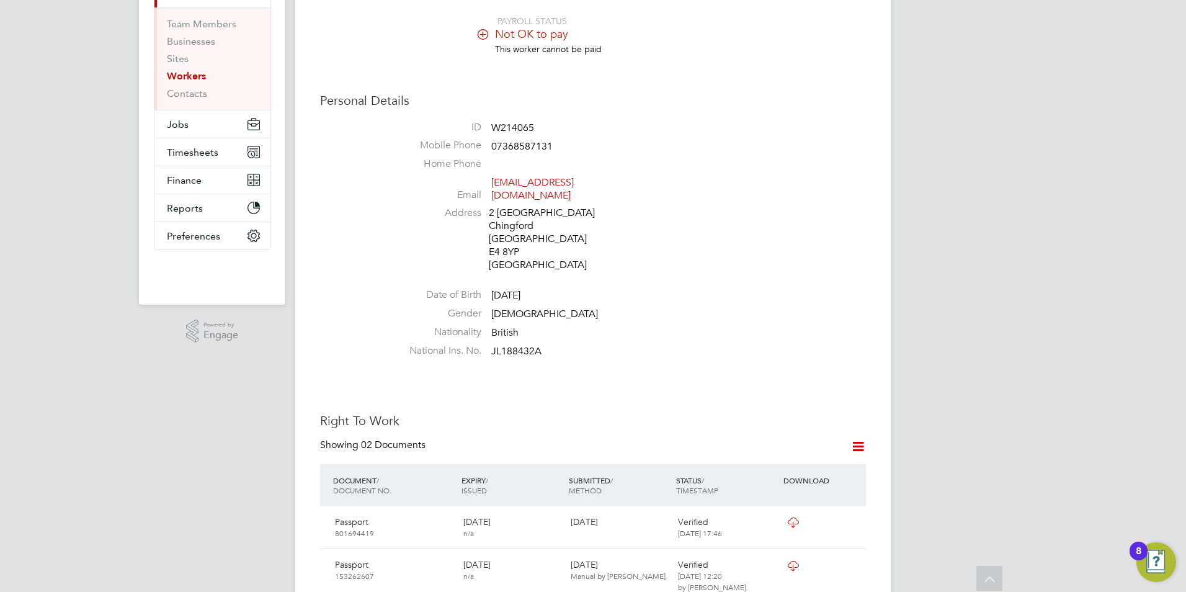
scroll to position [0, 0]
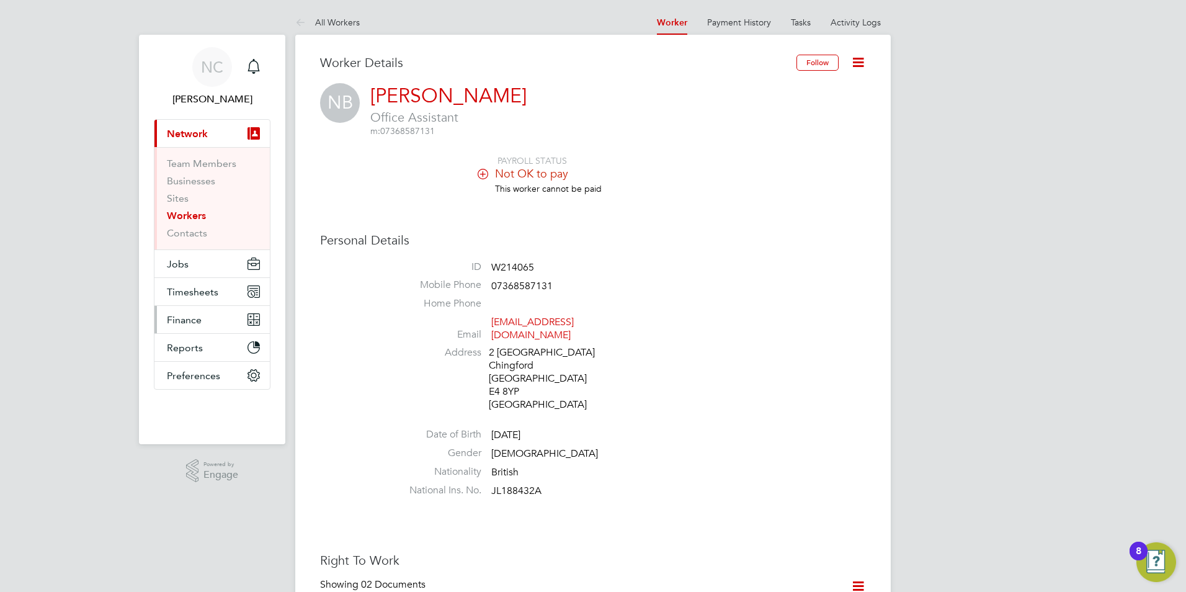
click at [183, 319] on span "Finance" at bounding box center [184, 320] width 35 height 12
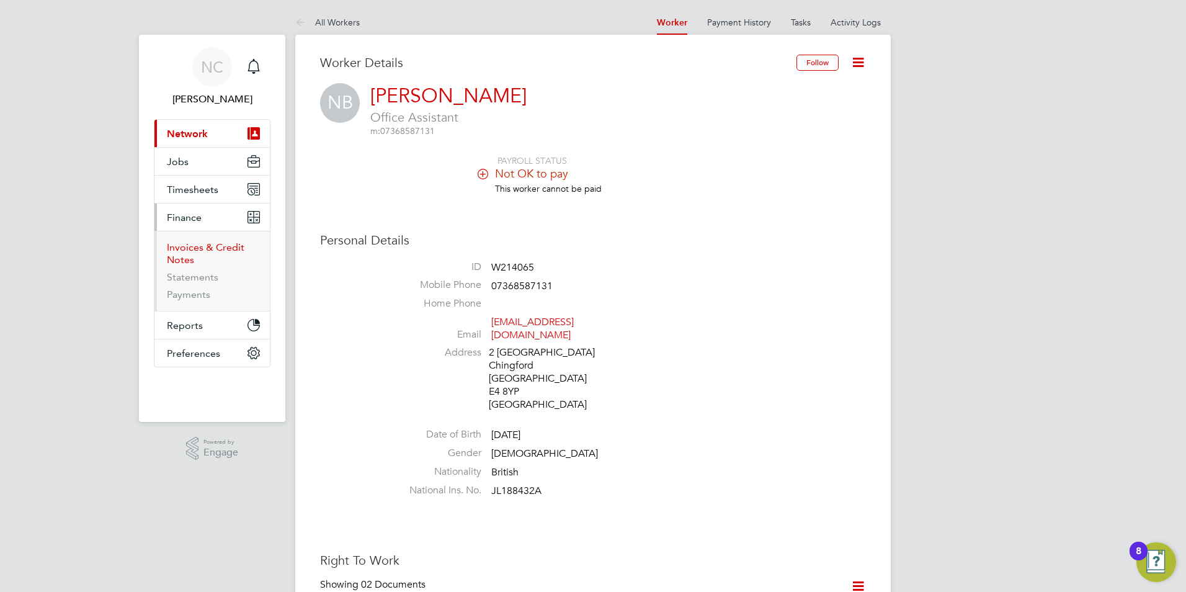
click at [188, 249] on link "Invoices & Credit Notes" at bounding box center [206, 253] width 78 height 24
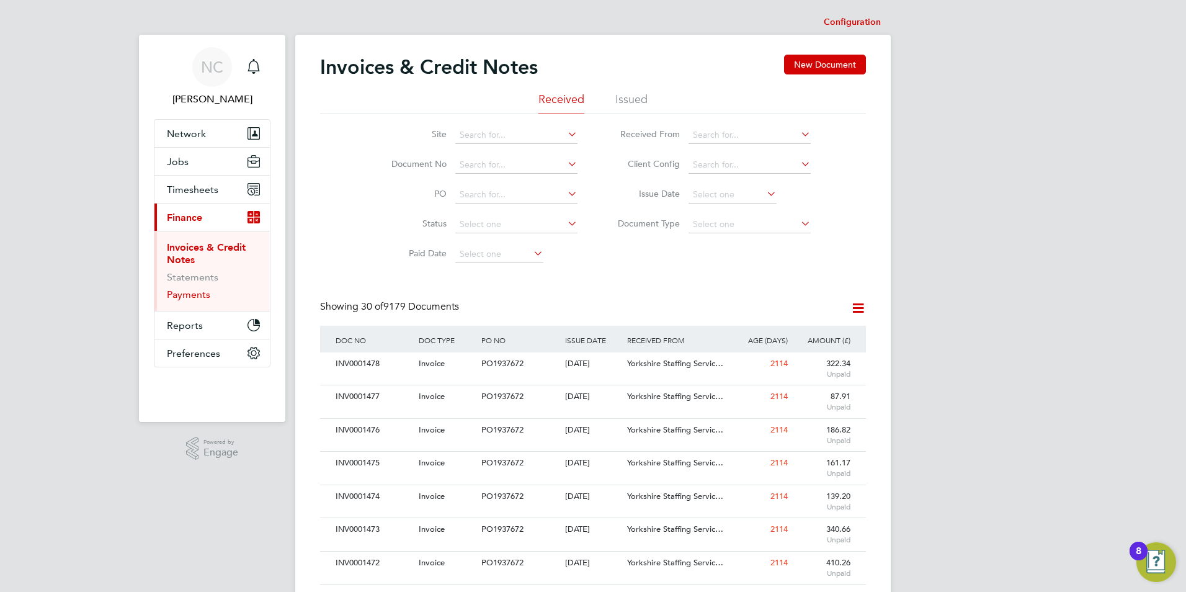
click at [184, 298] on link "Payments" at bounding box center [188, 294] width 43 height 12
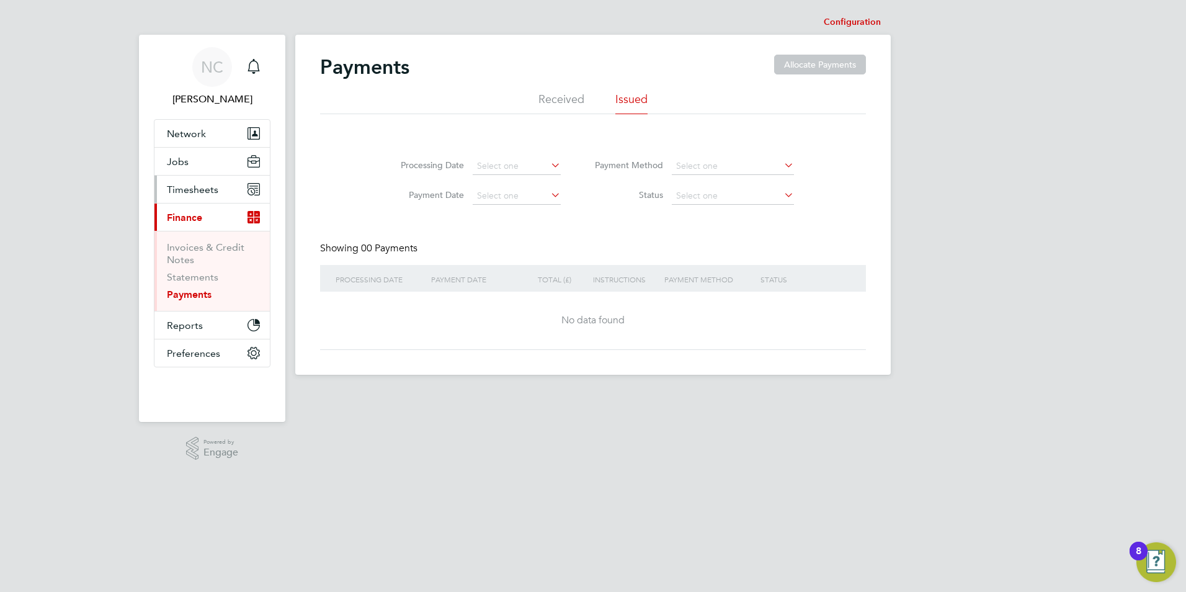
click at [183, 189] on span "Timesheets" at bounding box center [192, 190] width 51 height 12
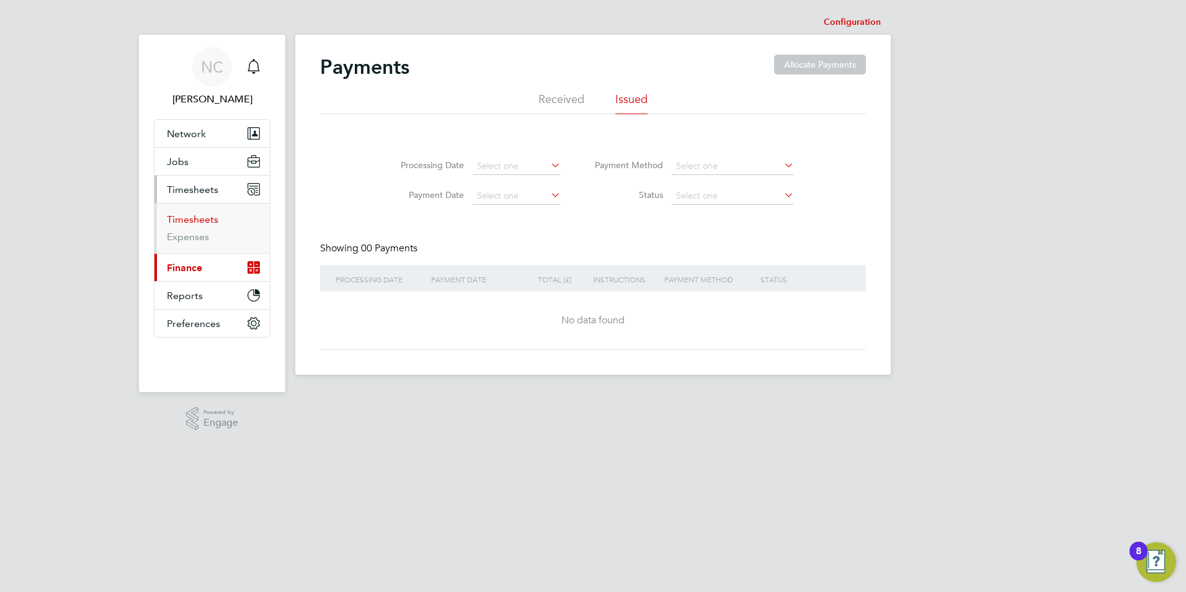
click at [183, 217] on link "Timesheets" at bounding box center [192, 219] width 51 height 12
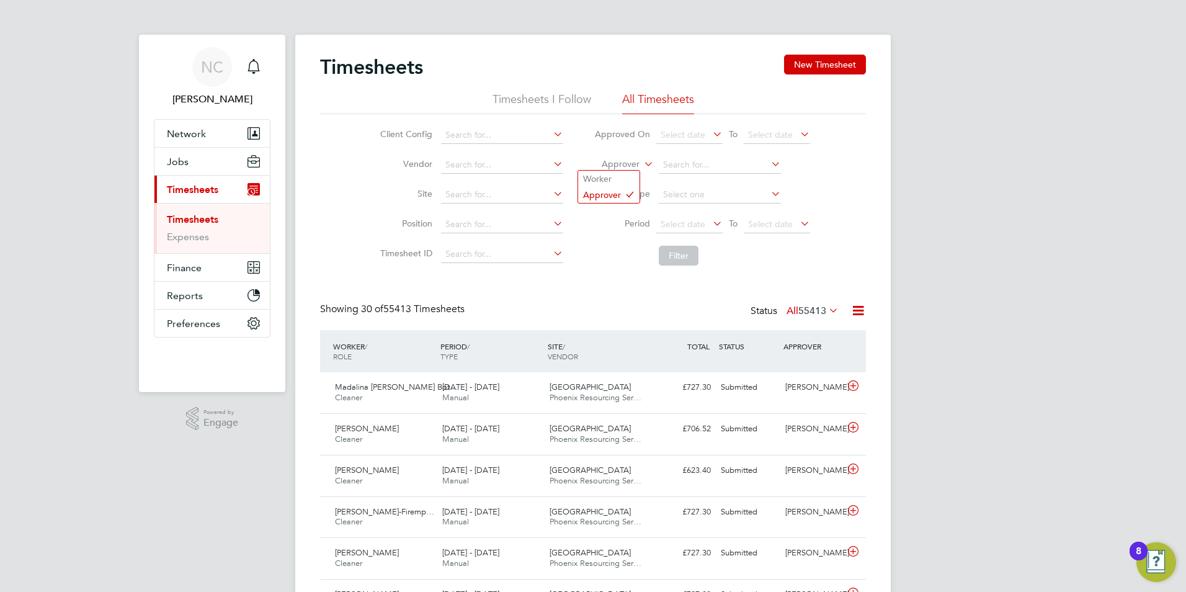
click at [641, 165] on icon at bounding box center [641, 160] width 0 height 11
click at [607, 179] on li "Worker" at bounding box center [608, 179] width 61 height 16
click at [670, 165] on input at bounding box center [720, 164] width 122 height 17
type input "[PERSON_NAME]"
click at [685, 254] on button "Filter" at bounding box center [679, 256] width 40 height 20
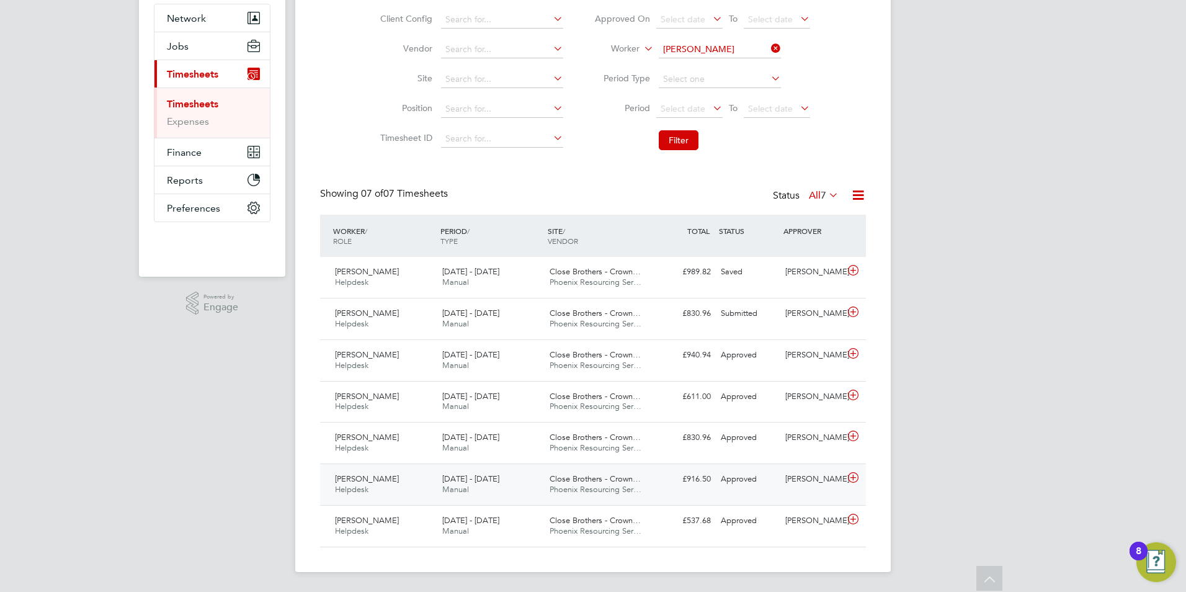
click at [669, 475] on div "[PERSON_NAME] Helpdesk [DATE] - [DATE] [DATE] - [DATE] Manual Close Brothers - …" at bounding box center [593, 484] width 546 height 42
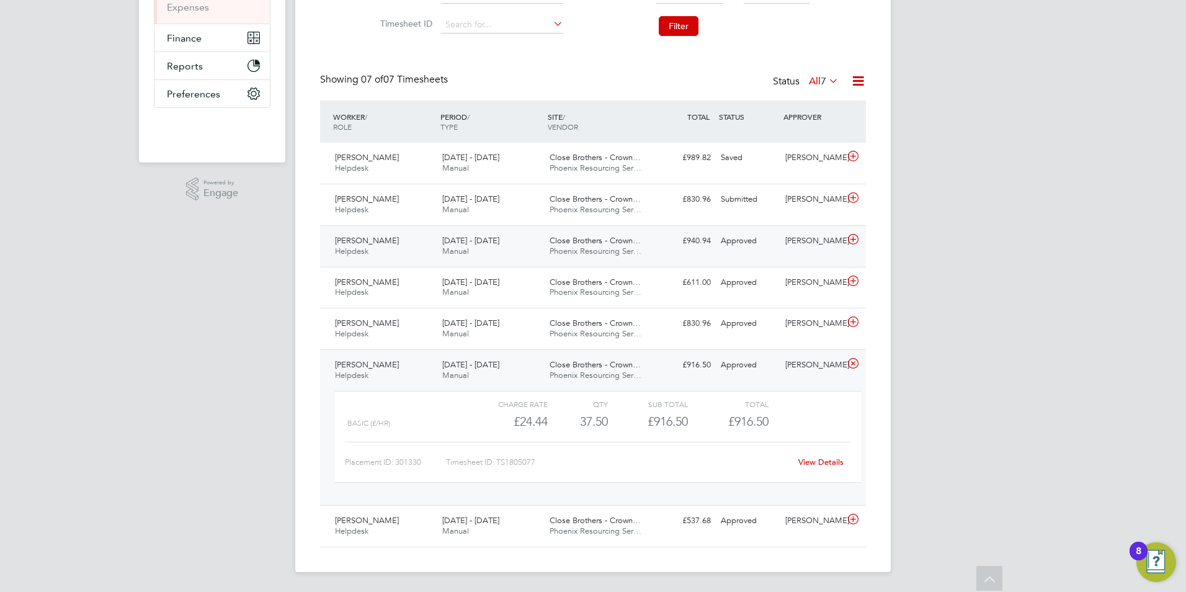
click at [664, 257] on div "[PERSON_NAME] Helpdesk [DATE] - [DATE] [DATE] - [DATE] Manual Close Brothers - …" at bounding box center [593, 246] width 546 height 42
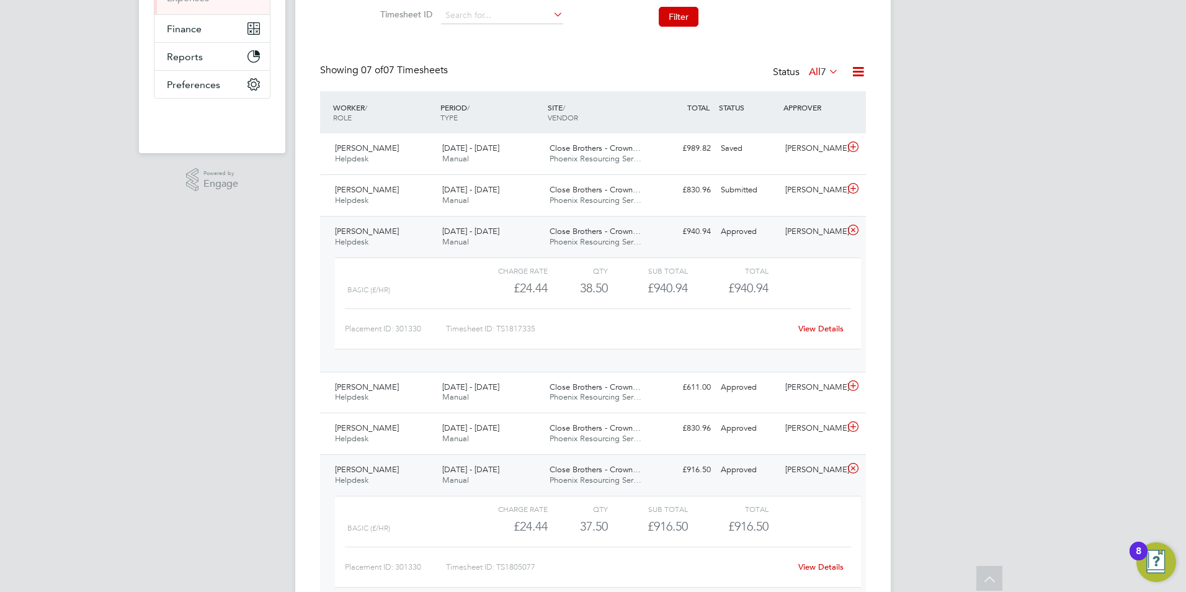
scroll to position [248, 0]
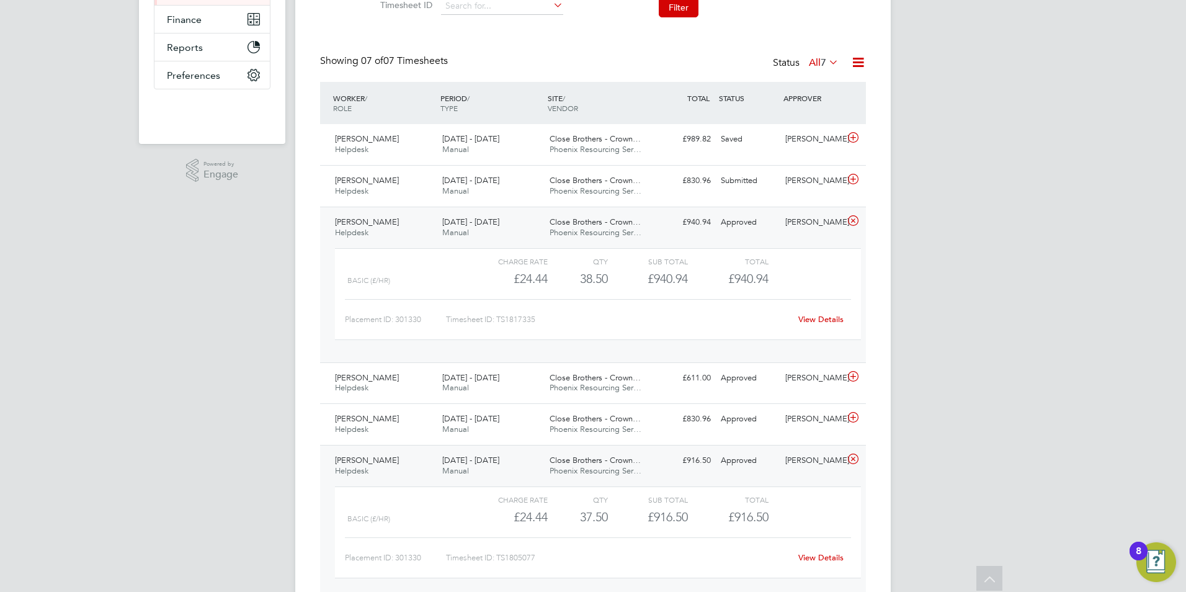
click at [1061, 306] on div "NC [PERSON_NAME] Notifications Applications: Network Team Members Businesses Si…" at bounding box center [593, 219] width 1186 height 935
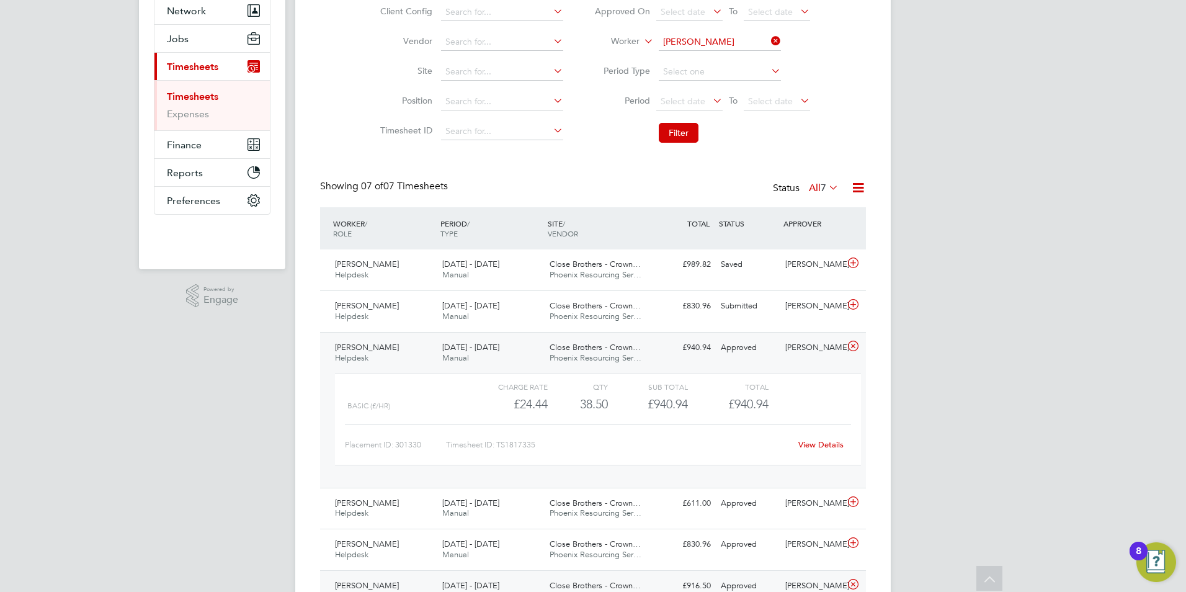
scroll to position [0, 0]
